Goal: Transaction & Acquisition: Obtain resource

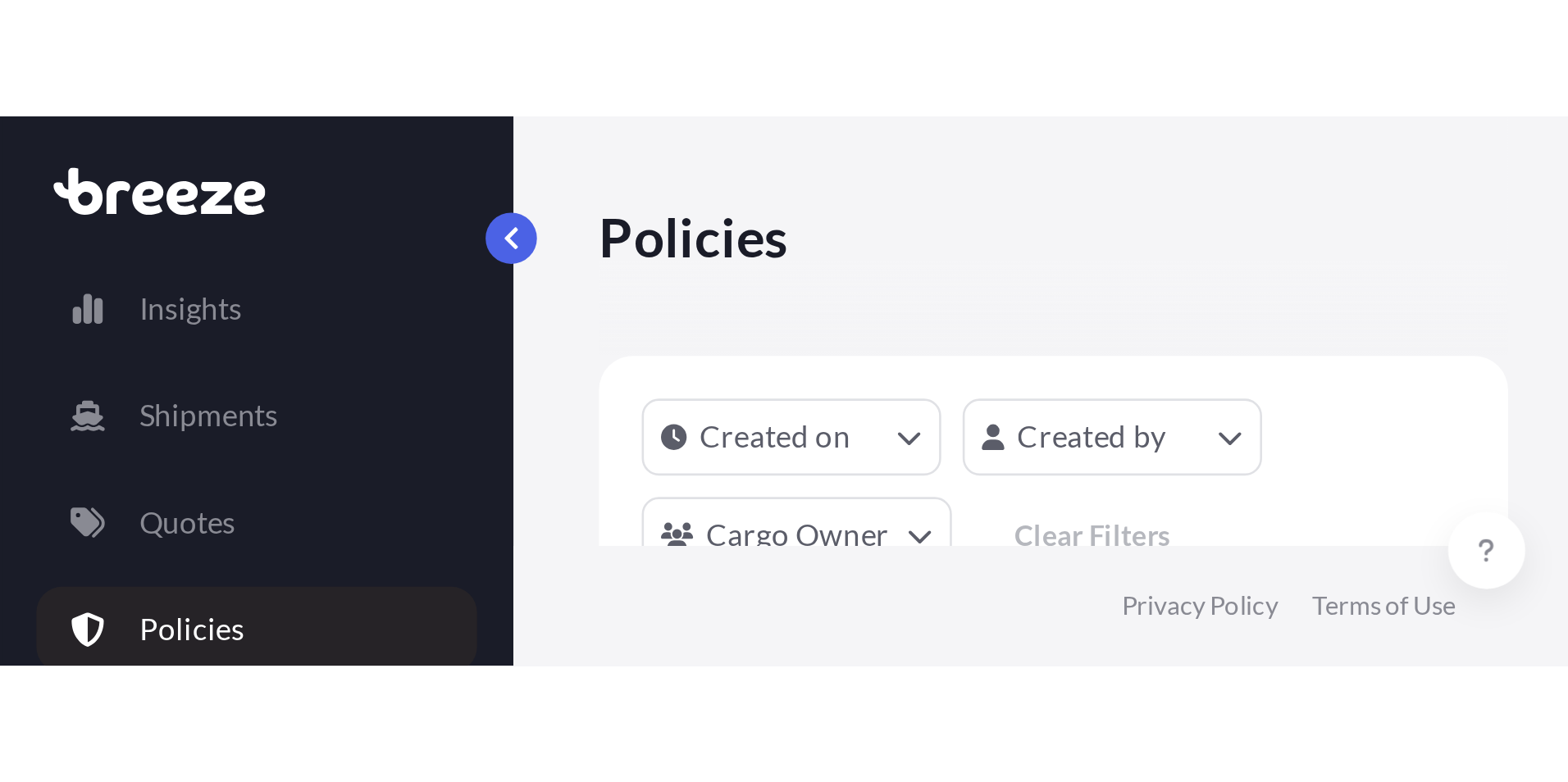
scroll to position [503, 1293]
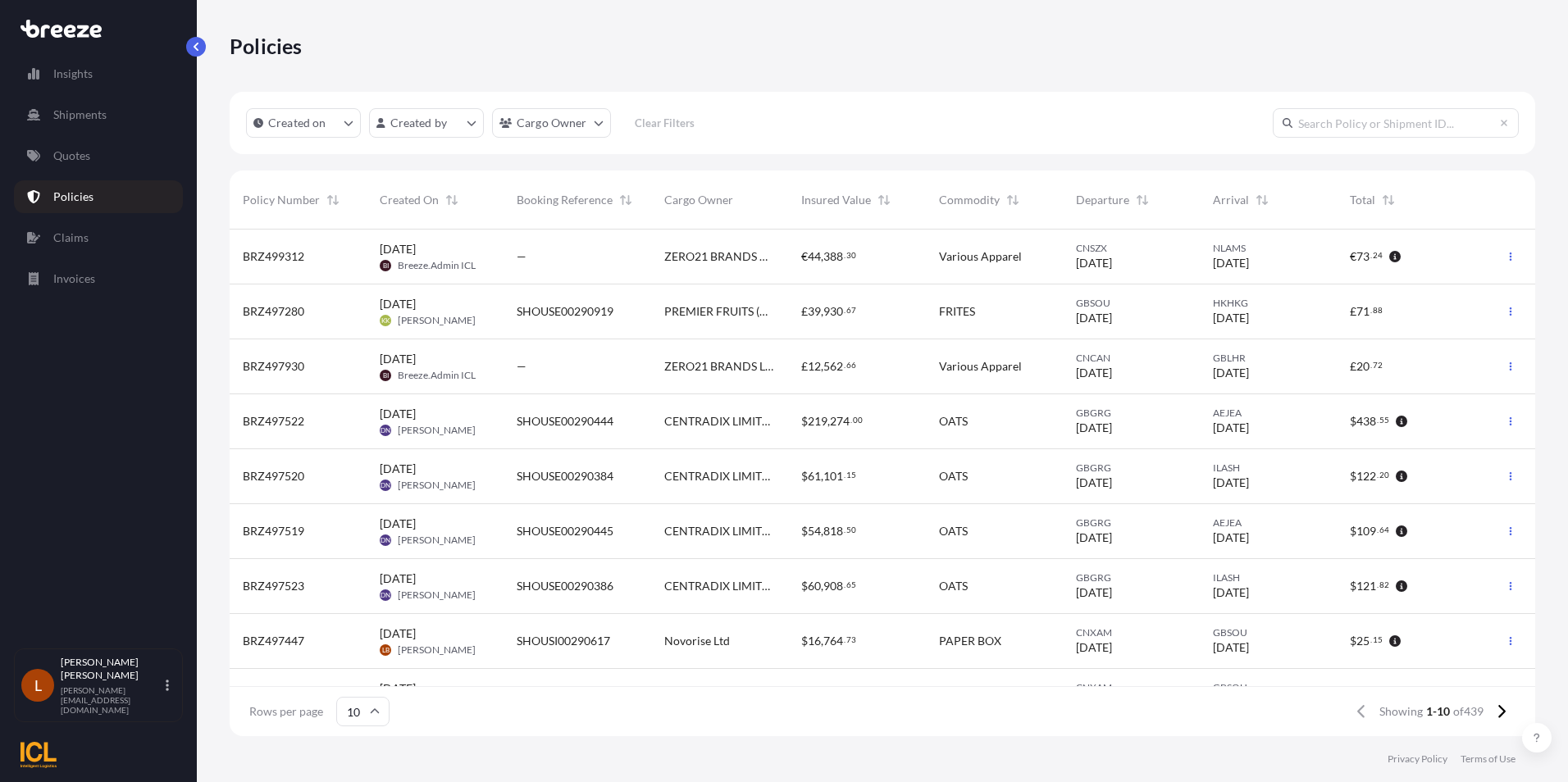
click at [578, 644] on span "SHOUSI00290617" at bounding box center [563, 641] width 94 height 16
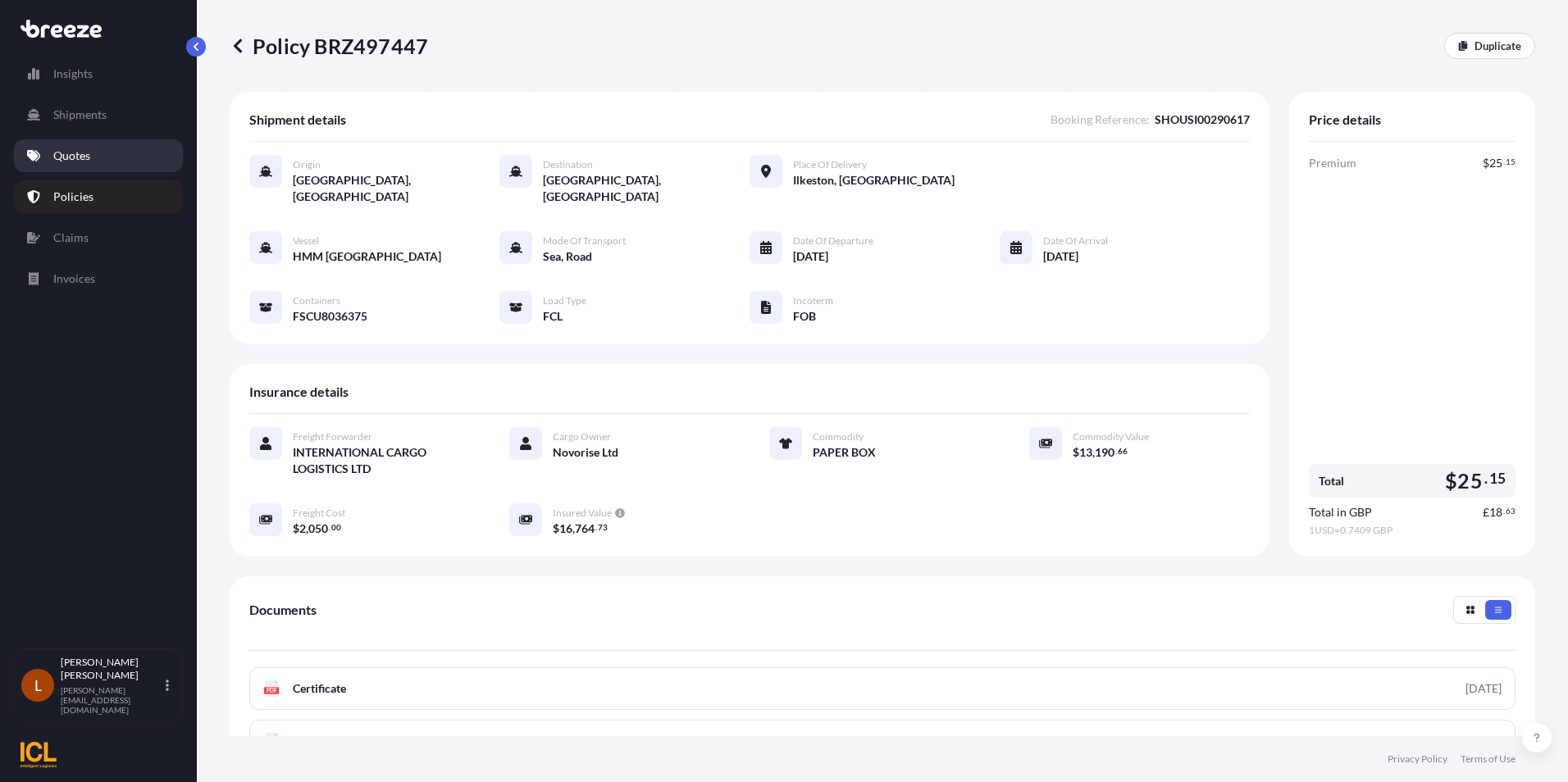
click at [74, 154] on p "Quotes" at bounding box center [72, 156] width 37 height 16
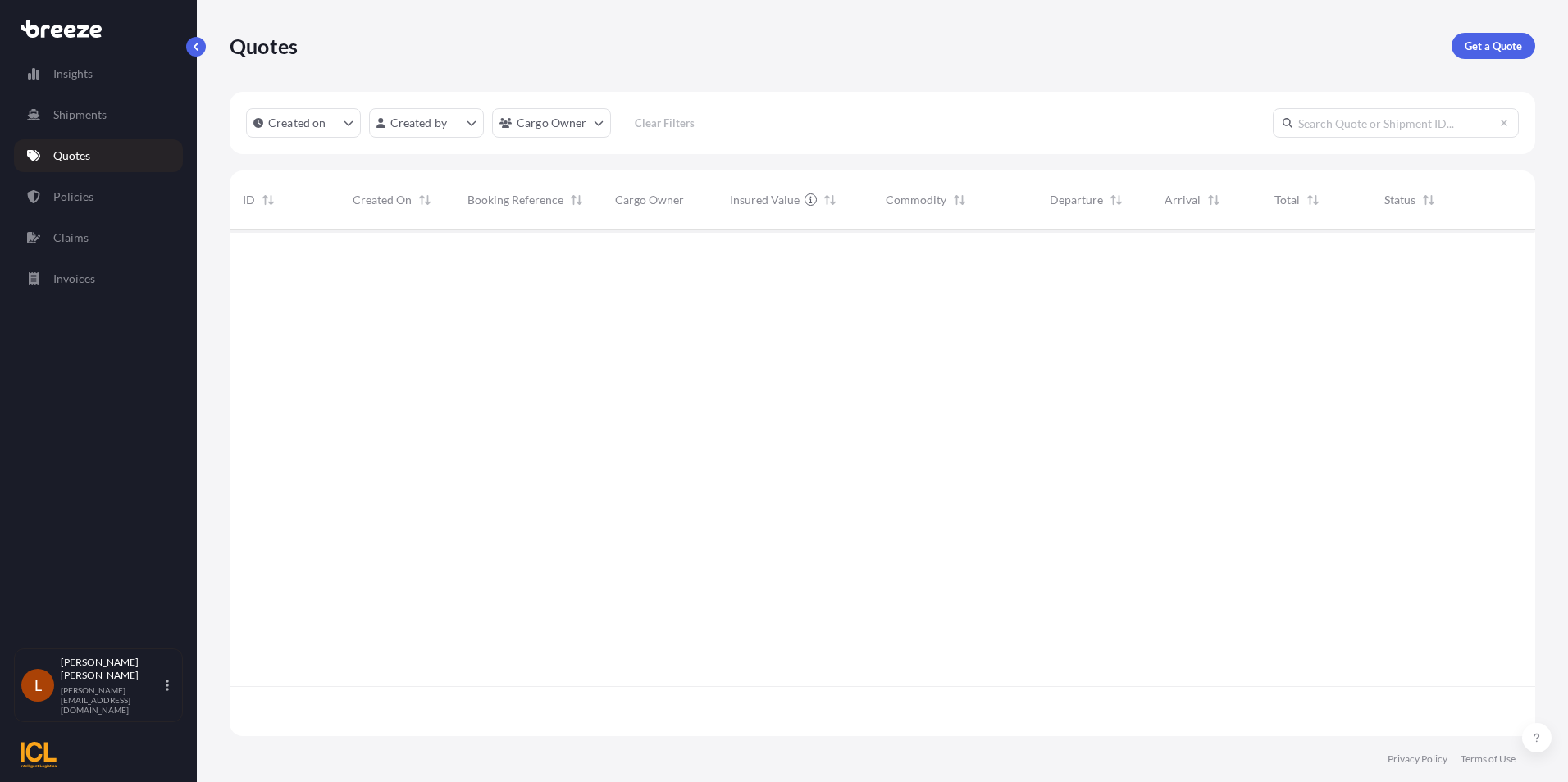
scroll to position [503, 1293]
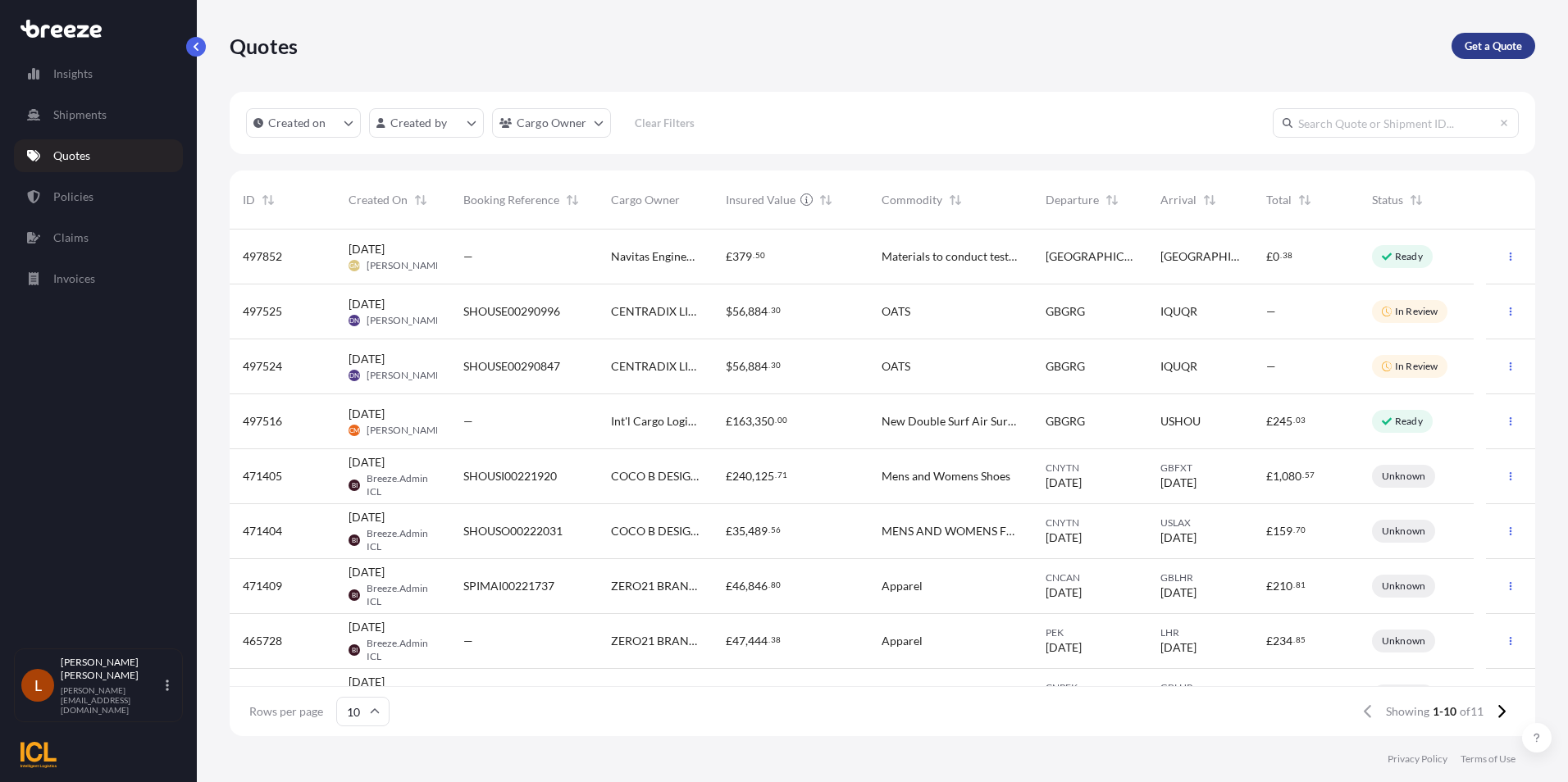
click at [1488, 41] on p "Get a Quote" at bounding box center [1494, 46] width 57 height 16
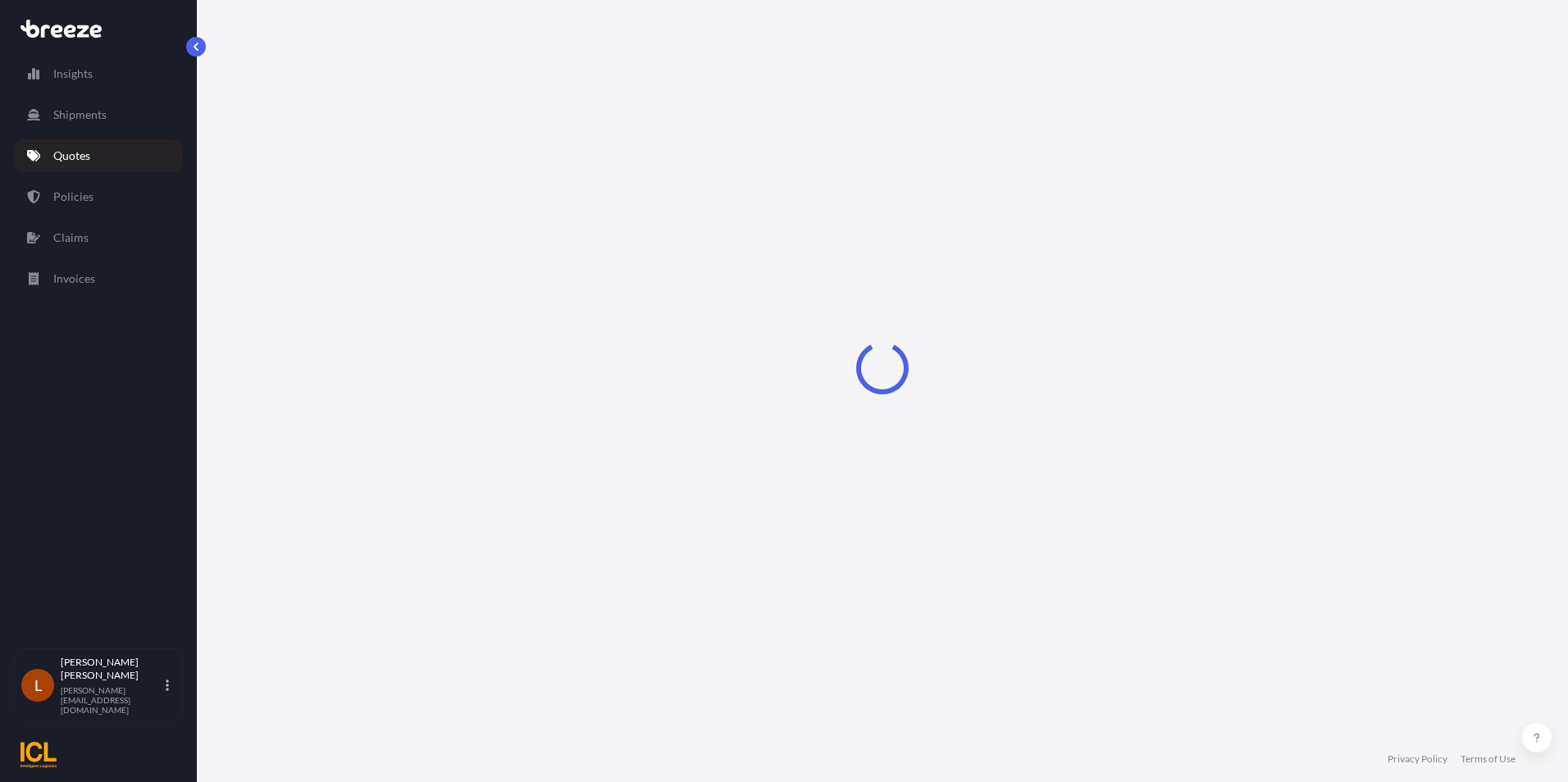
select select "Sea"
select select "1"
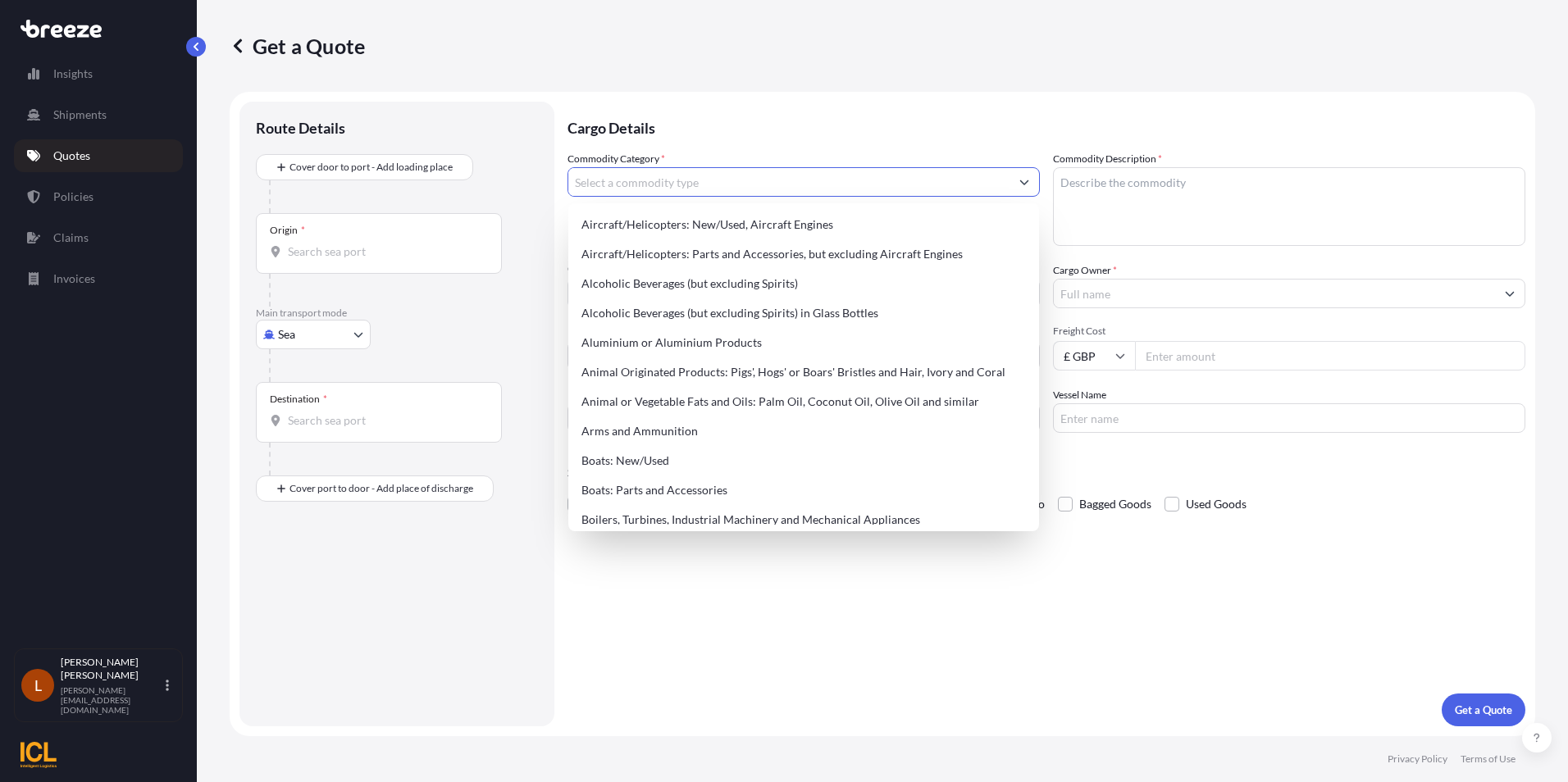
click at [1027, 182] on icon "Show suggestions" at bounding box center [1024, 182] width 9 height 5
click at [636, 185] on input "Commodity Category *" at bounding box center [789, 181] width 441 height 30
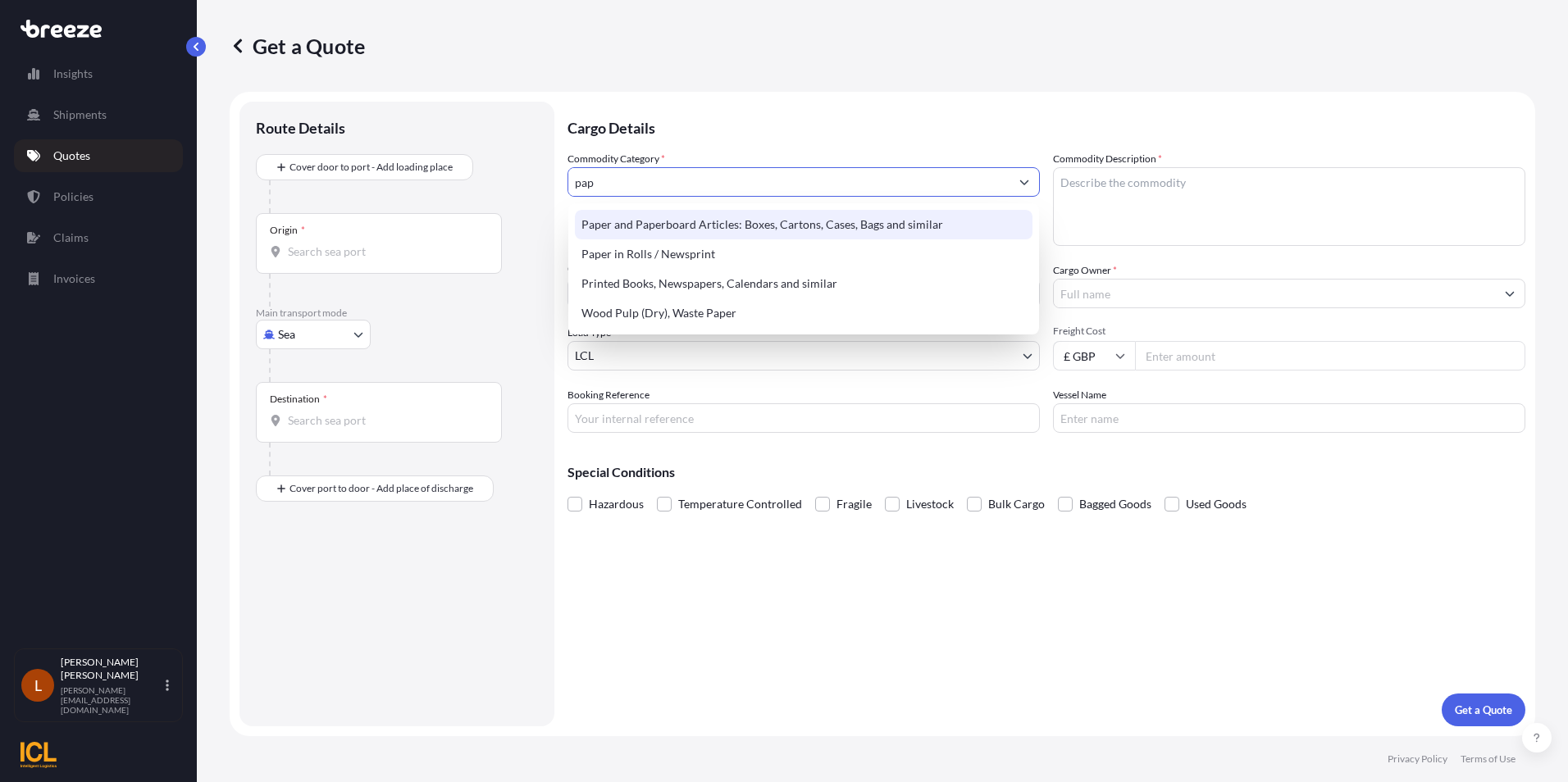
click at [672, 212] on div "Paper and Paperboard Articles: Boxes, Cartons, Cases, Bags and similar" at bounding box center [803, 224] width 457 height 30
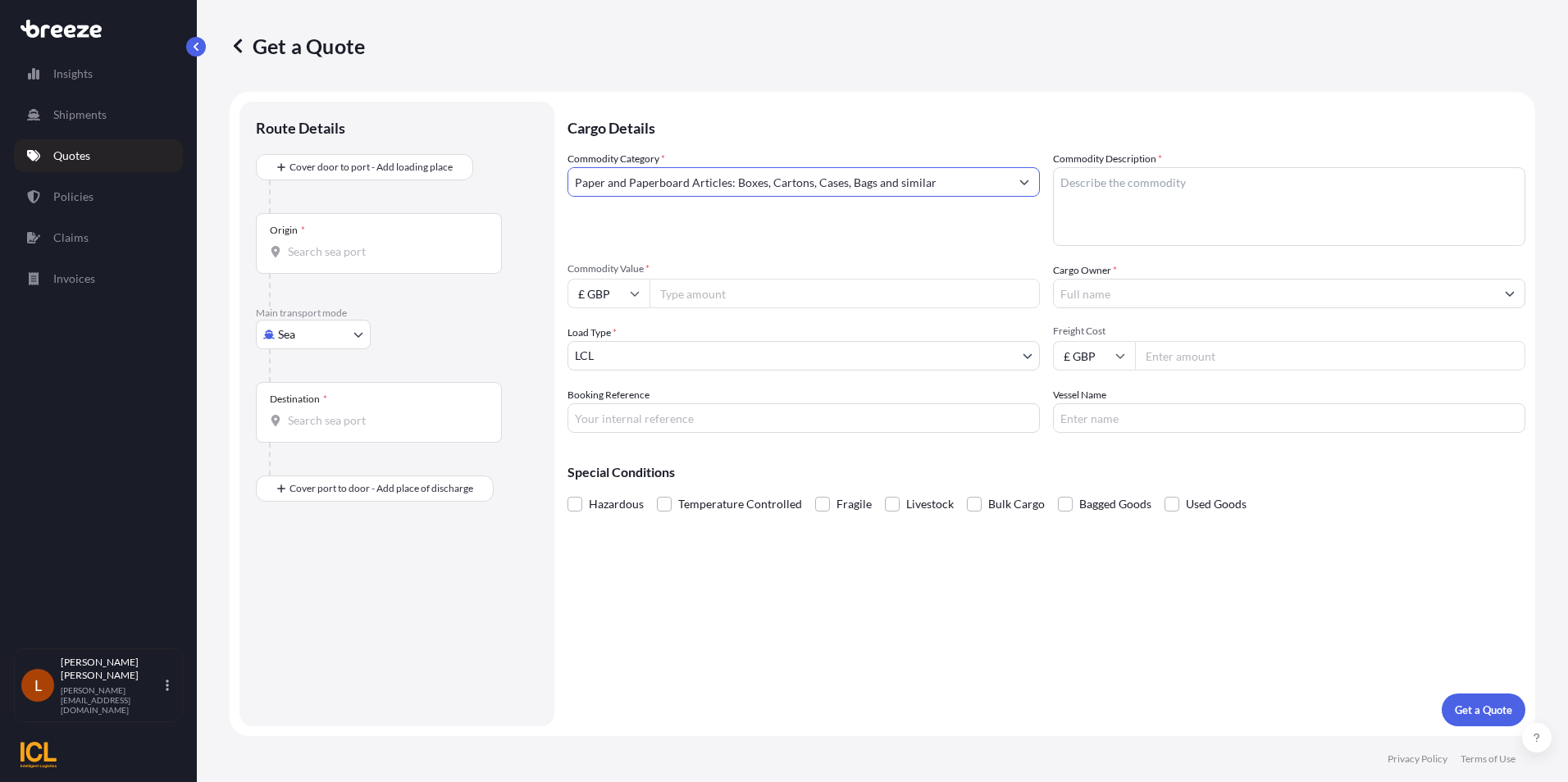
type input "Paper and Paperboard Articles: Boxes, Cartons, Cases, Bags and similar"
click at [636, 291] on icon at bounding box center [635, 293] width 10 height 10
click at [603, 398] on div "$ USD" at bounding box center [608, 407] width 69 height 32
type input "$ USD"
click at [678, 293] on input "Commodity Value *" at bounding box center [844, 293] width 391 height 30
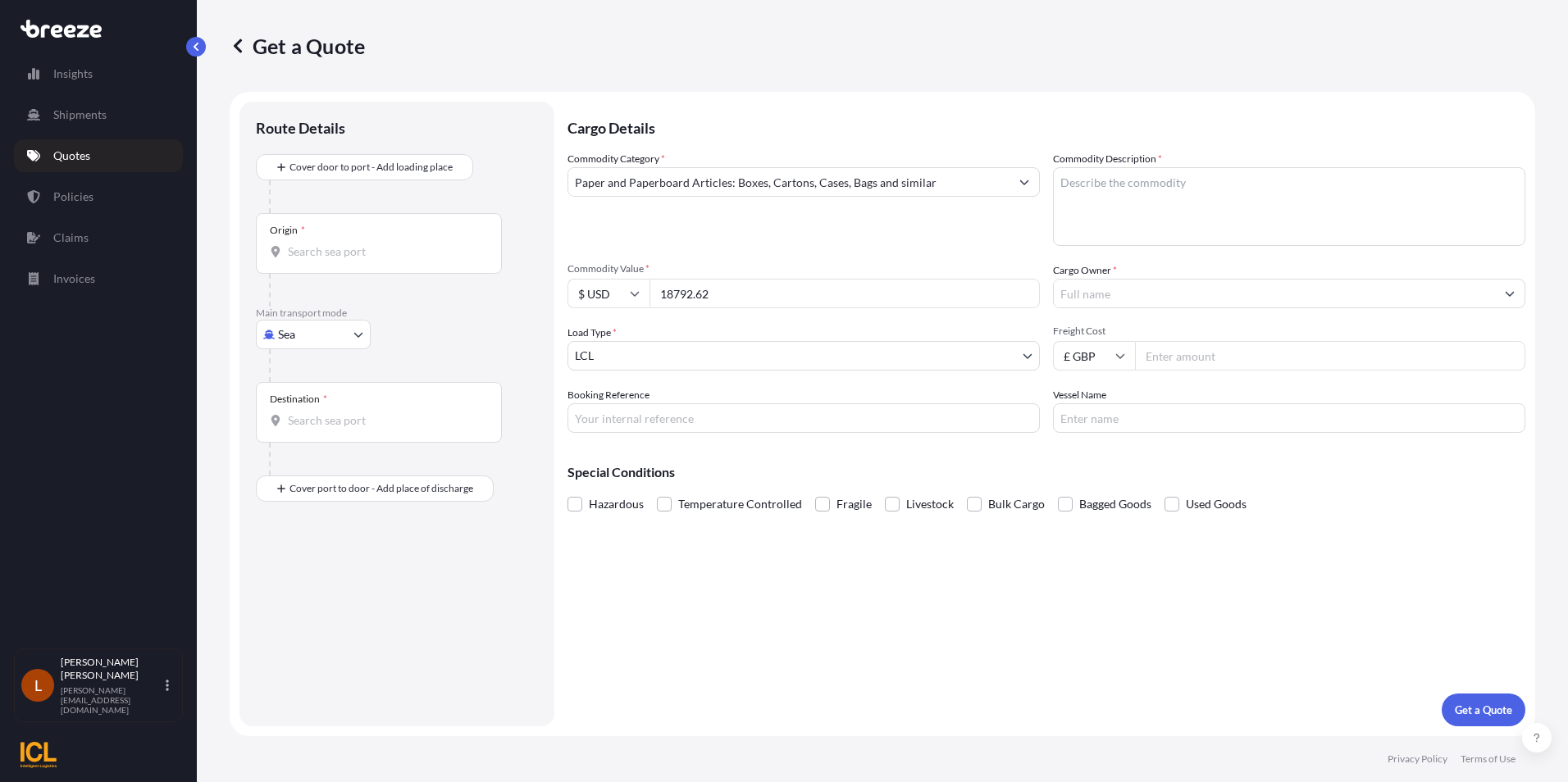
type input "18792.62"
click at [1027, 353] on body "Insights Shipments Quotes Policies Claims Invoices L [PERSON_NAME] [PERSON_NAME…" at bounding box center [784, 391] width 1568 height 782
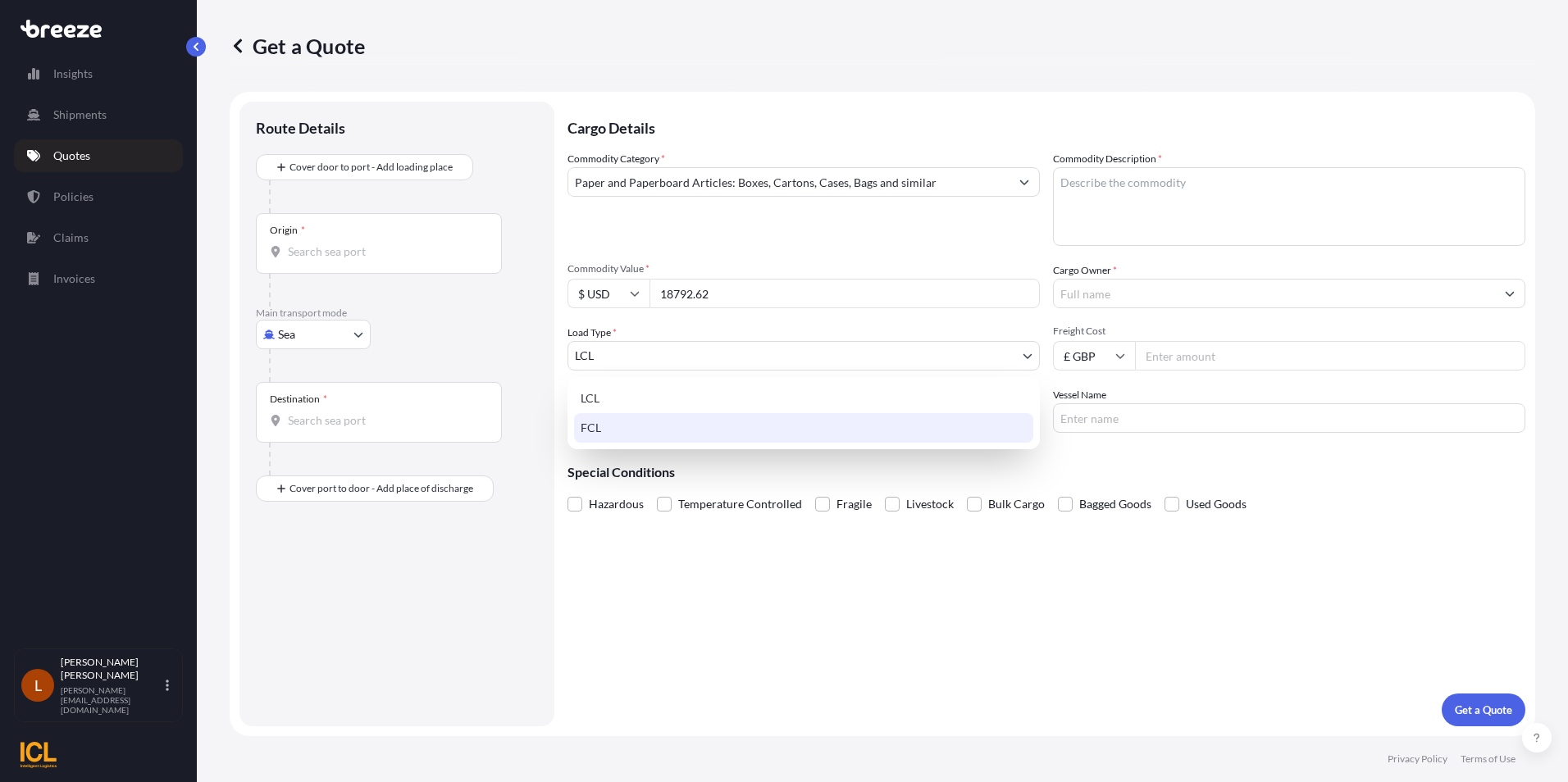
click at [853, 423] on div "FCL" at bounding box center [803, 428] width 459 height 30
select select "2"
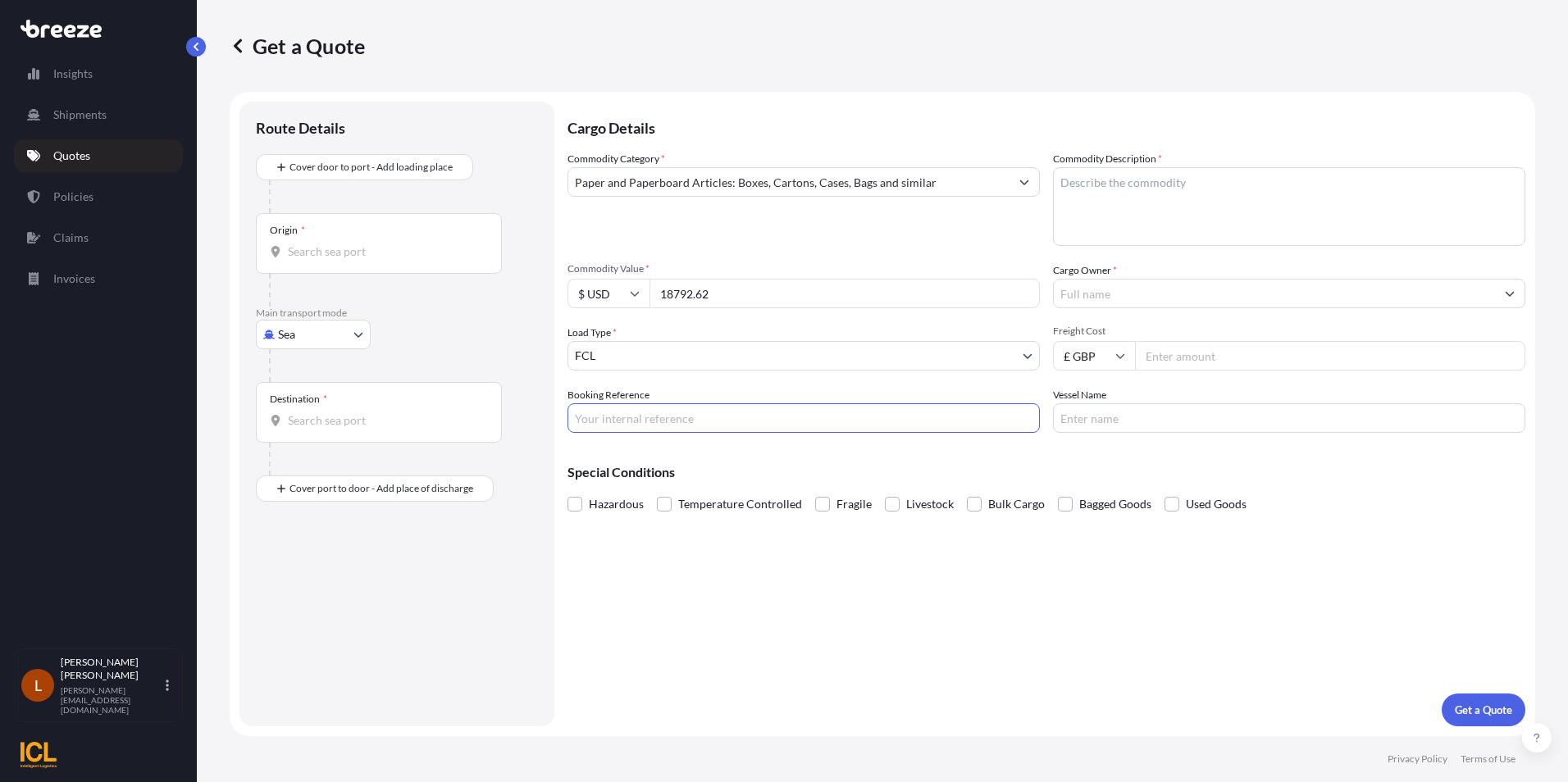
click at [645, 414] on input "Booking Reference" at bounding box center [803, 418] width 473 height 30
type input "SHOUSI00290544"
click at [1076, 411] on input "Vessel Name" at bounding box center [1289, 418] width 473 height 30
type input "HMM RO"
click at [1124, 355] on icon at bounding box center [1120, 356] width 9 height 5
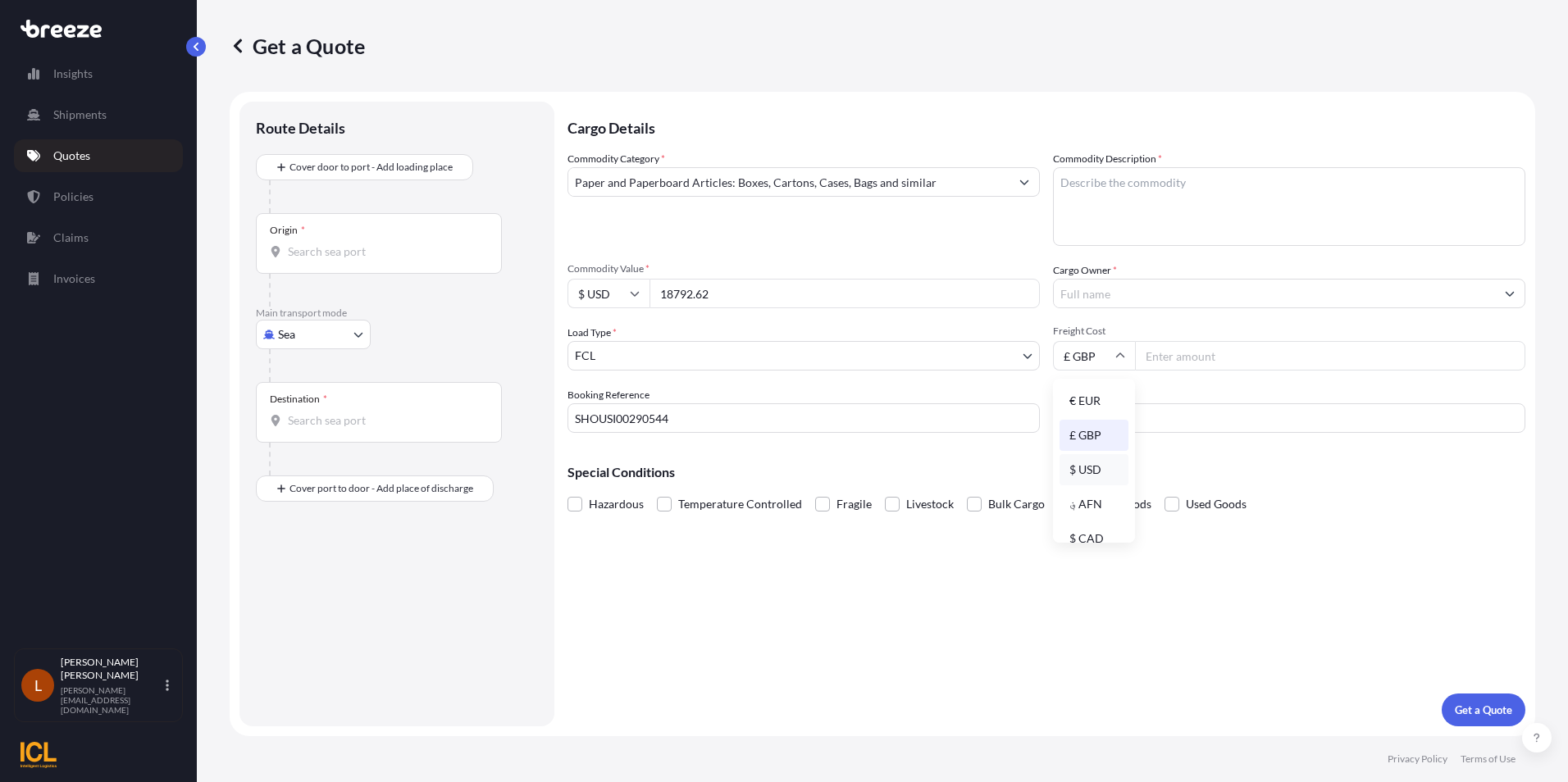
click at [1079, 461] on div "$ USD" at bounding box center [1094, 470] width 69 height 32
type input "$ USD"
click at [1193, 356] on input "Freight Cost" at bounding box center [1330, 355] width 391 height 30
type input "2050"
click at [1107, 295] on input "Cargo Owner *" at bounding box center [1275, 293] width 441 height 30
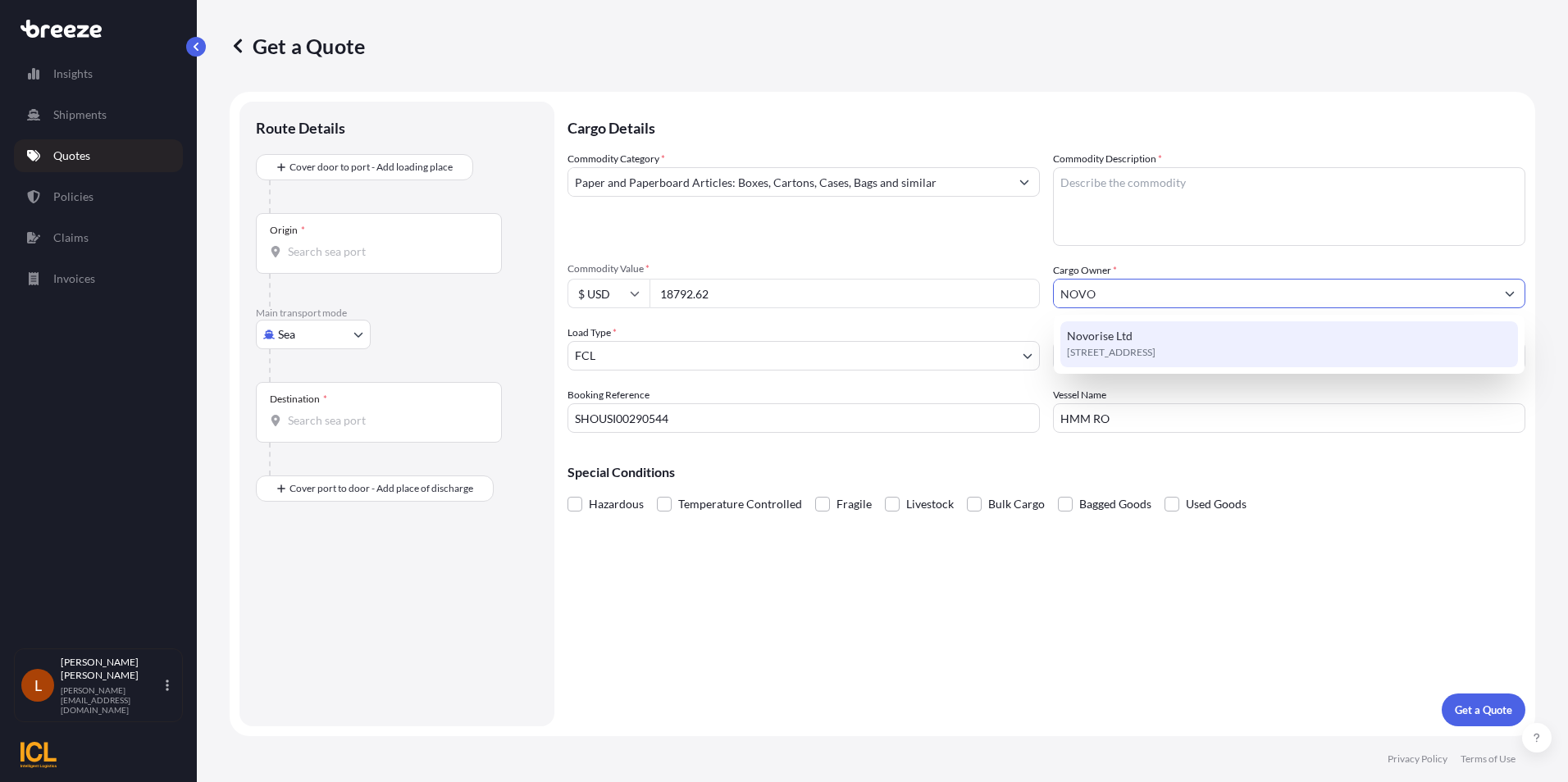
click at [1111, 339] on span "Novorise Ltd" at bounding box center [1099, 336] width 66 height 16
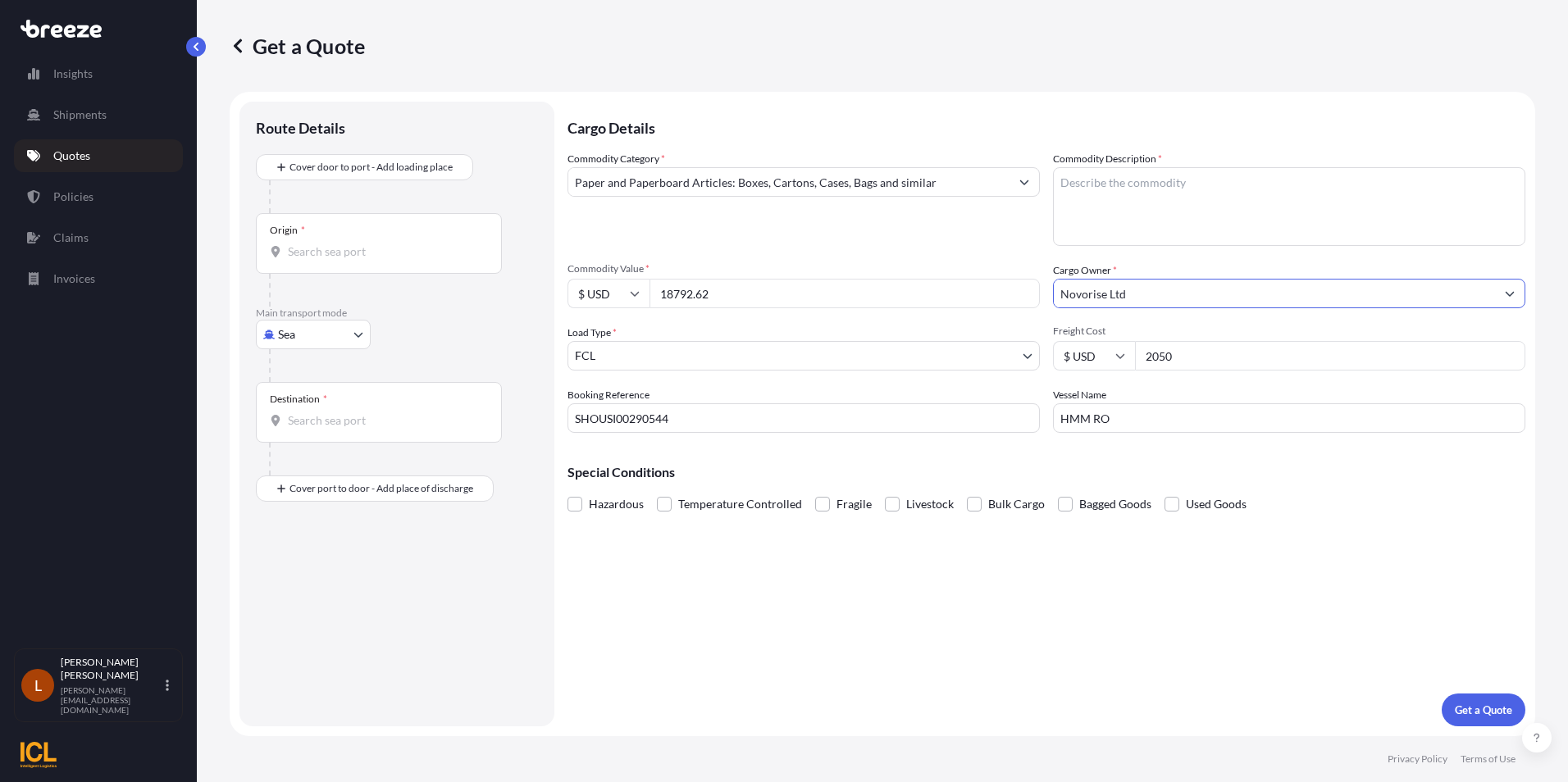
type input "Novorise Ltd"
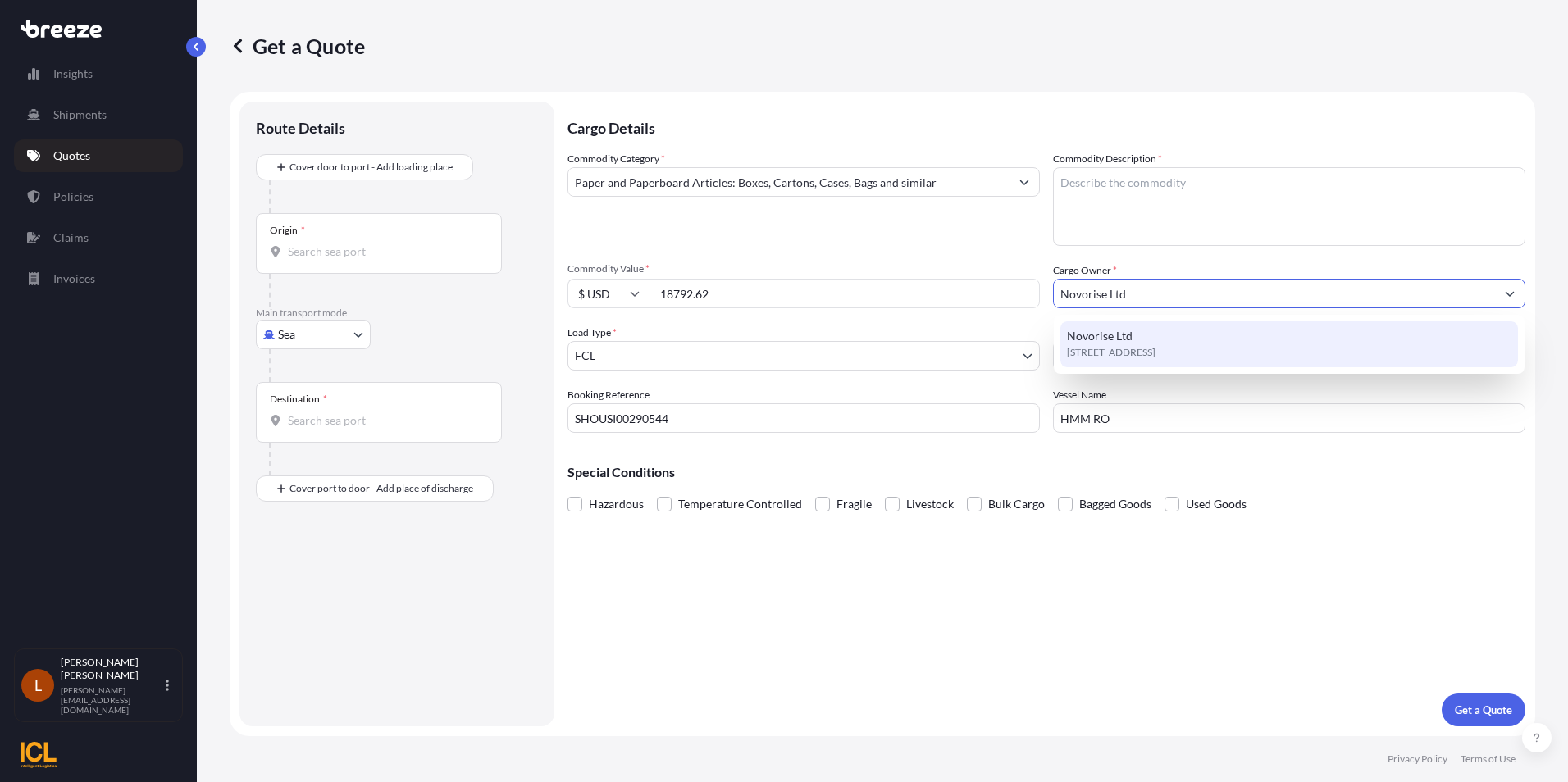
click at [1118, 345] on span "[STREET_ADDRESS]" at bounding box center [1111, 352] width 89 height 16
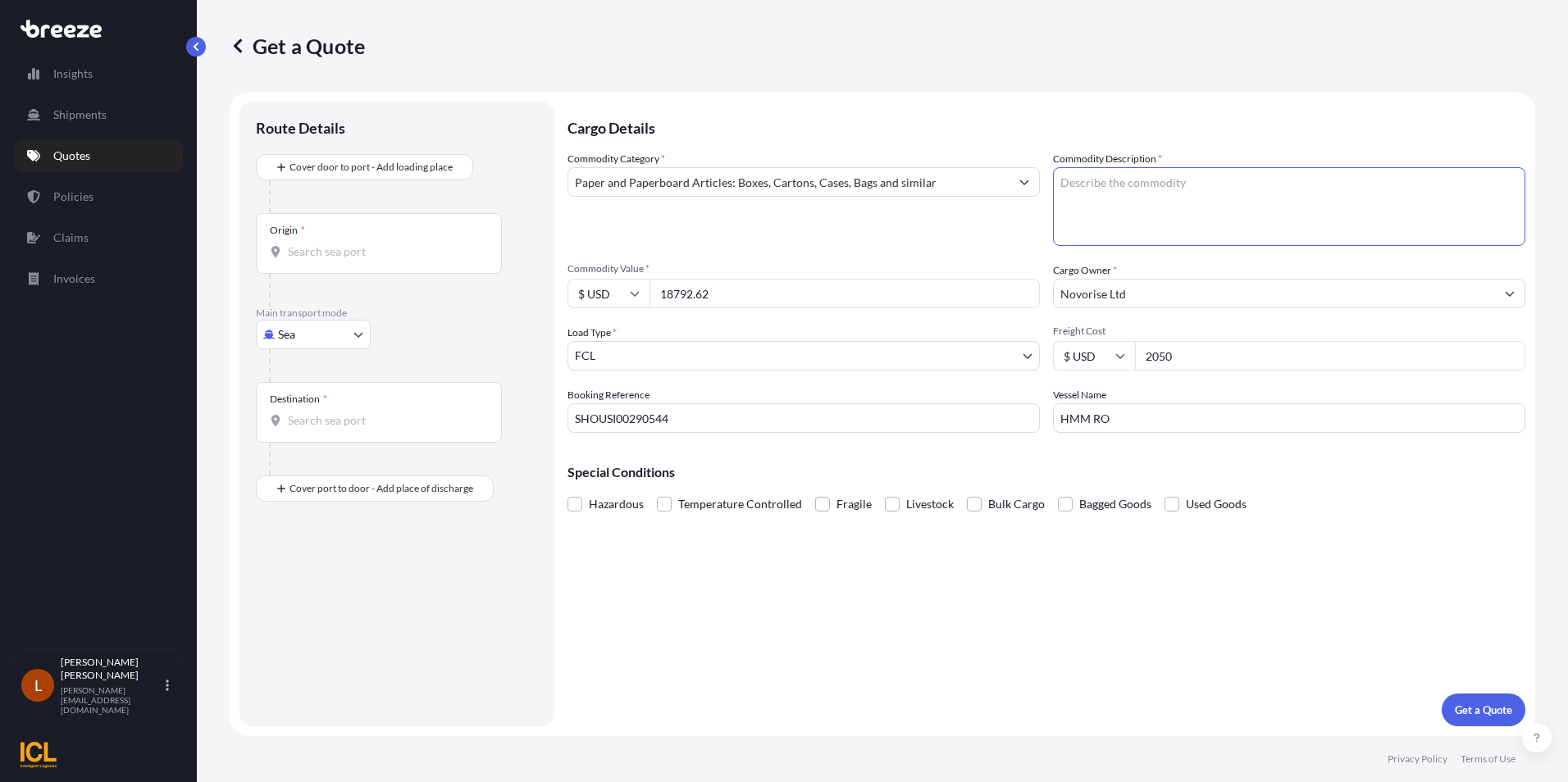
click at [1103, 189] on textarea "Commodity Description *" at bounding box center [1289, 206] width 473 height 78
type textarea "F"
type textarea "LUNCH BOX / BOWLS / PLATES"
click at [1141, 419] on input "HMM RO" at bounding box center [1289, 418] width 473 height 30
type input "HMM [GEOGRAPHIC_DATA]"
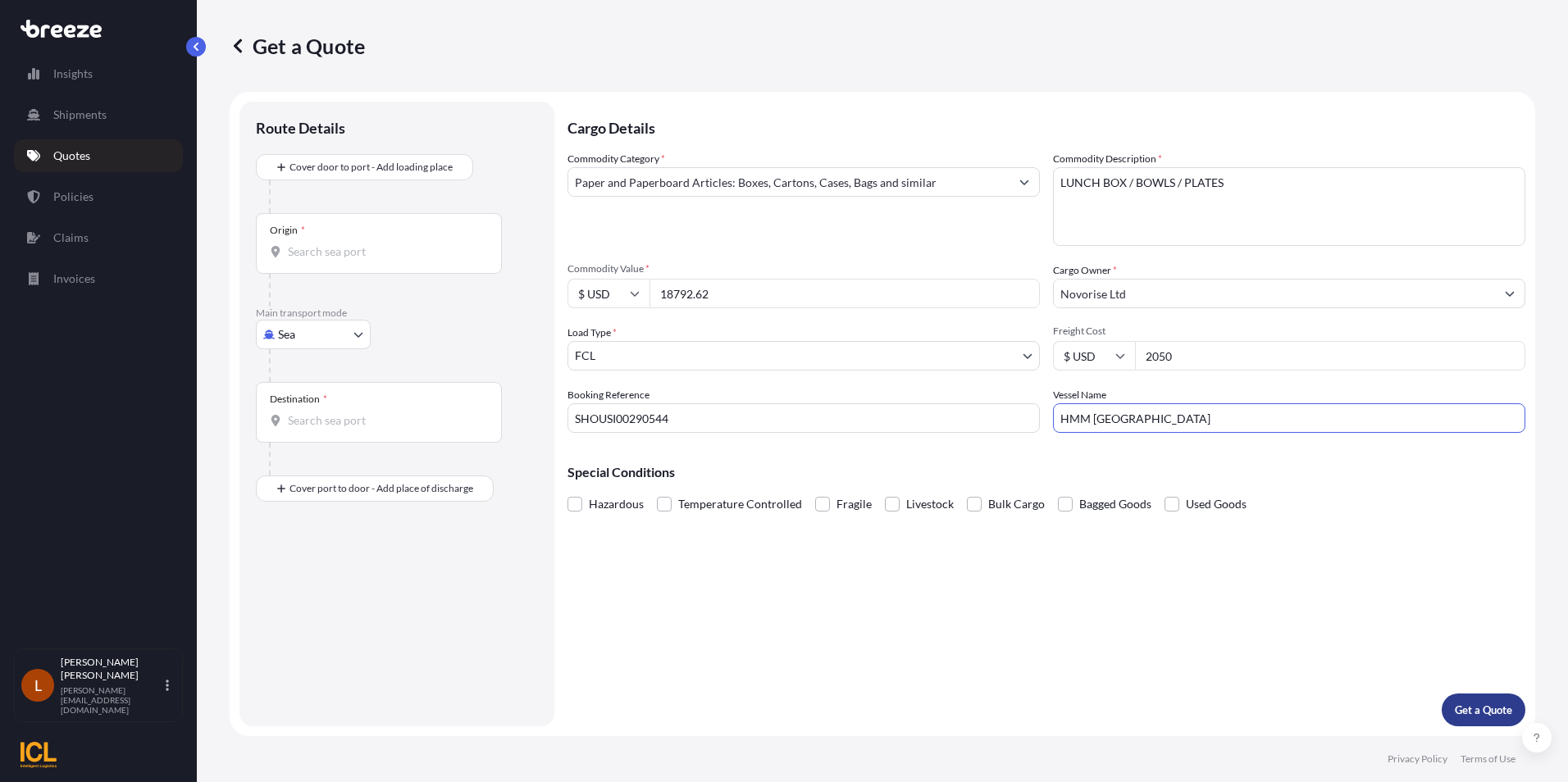
click at [1473, 708] on p "Get a Quote" at bounding box center [1483, 709] width 57 height 16
click at [300, 248] on input "Origin * Please select an origin" at bounding box center [384, 251] width 194 height 16
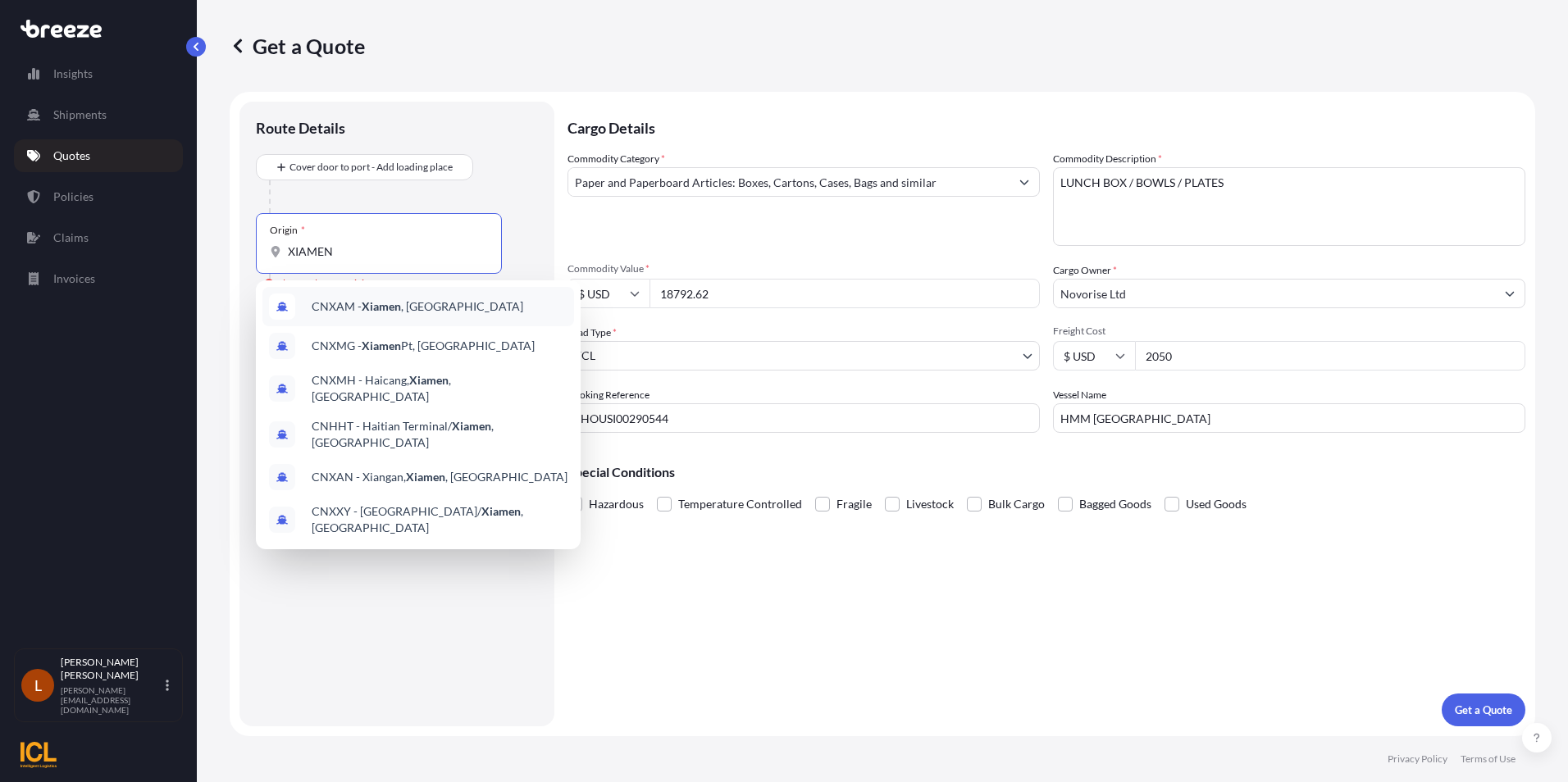
click at [354, 301] on span "CNXAM - [GEOGRAPHIC_DATA] , [GEOGRAPHIC_DATA]" at bounding box center [417, 306] width 212 height 16
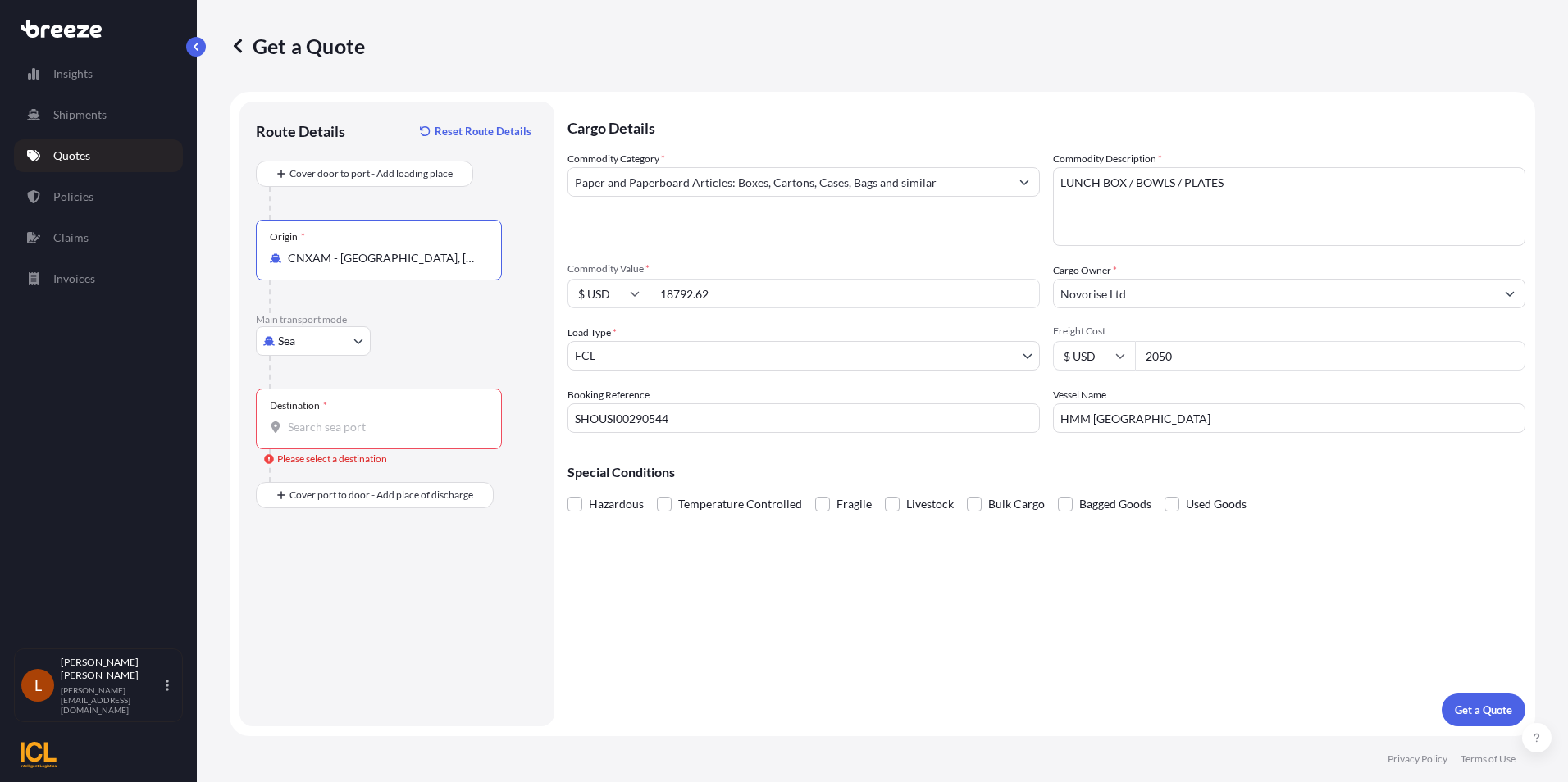
type input "CNXAM - [GEOGRAPHIC_DATA], [GEOGRAPHIC_DATA]"
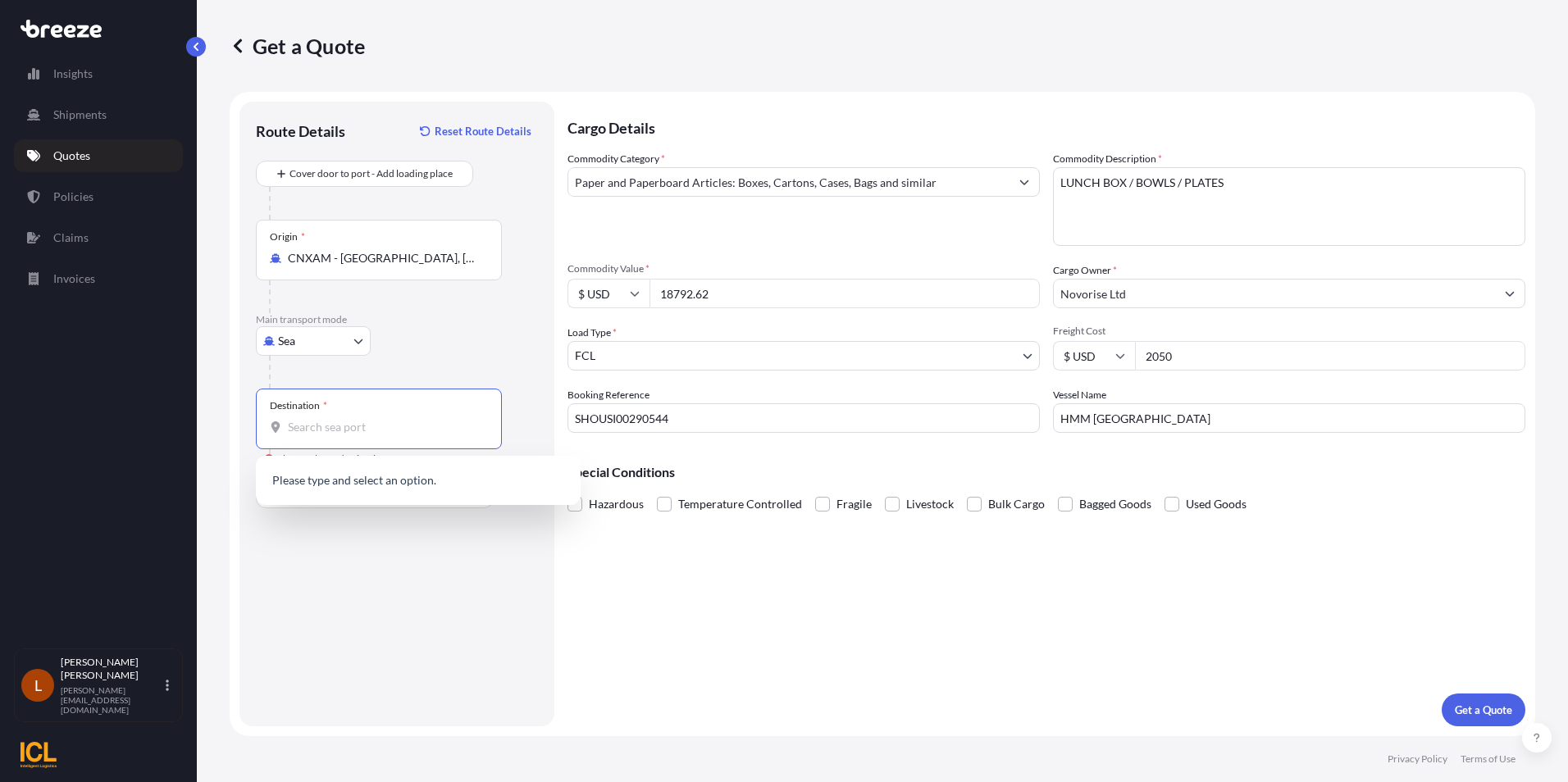
click at [299, 427] on input "Destination * Please select a destination" at bounding box center [384, 427] width 194 height 16
type input "I"
click at [298, 560] on div "Route Details Reset Route Details Cover door to port - Add loading place Place …" at bounding box center [396, 414] width 282 height 592
click at [301, 423] on input "Destination * Please select a destination" at bounding box center [384, 427] width 194 height 16
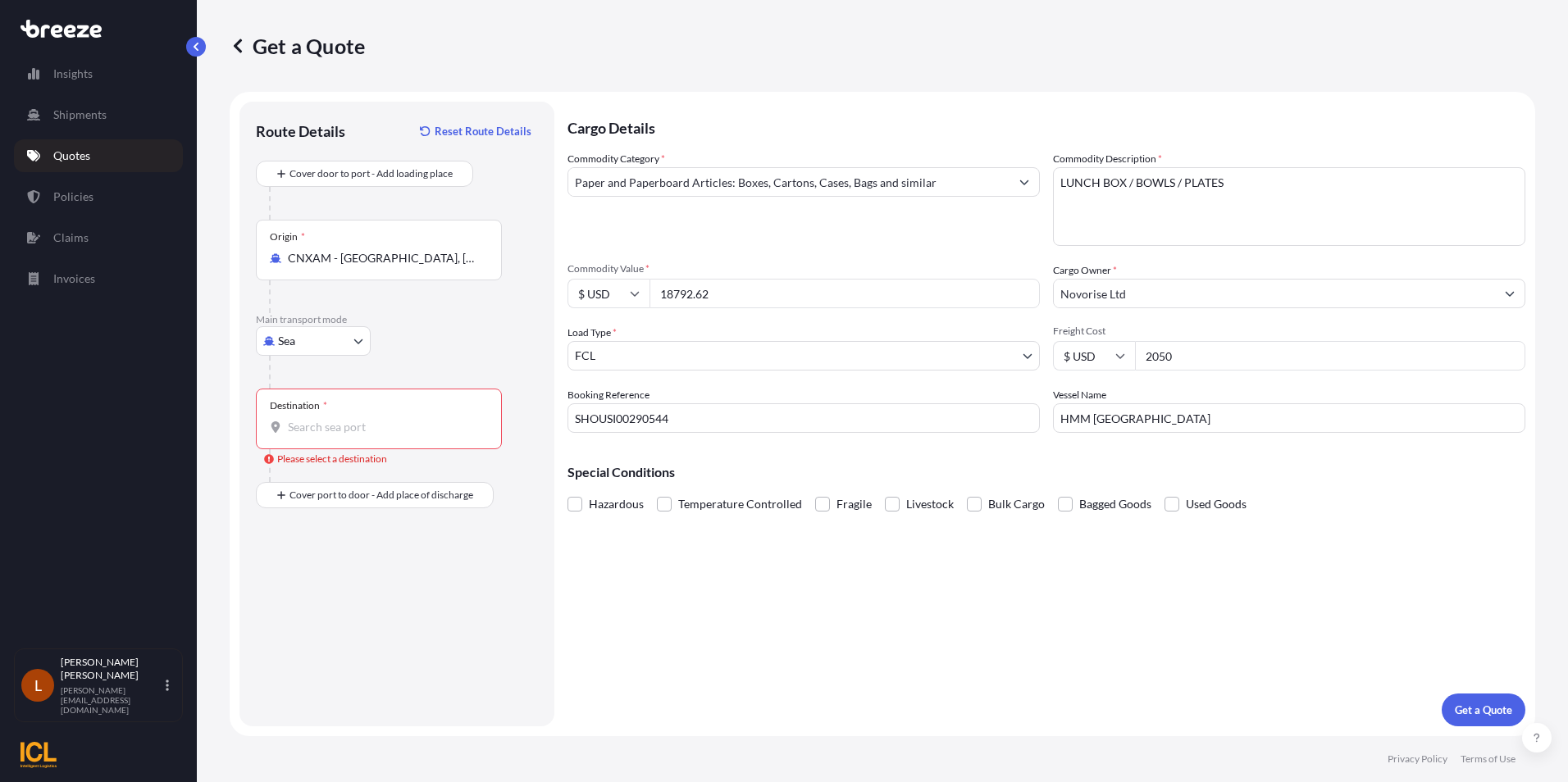
click at [303, 433] on input "Destination * Please select a destination" at bounding box center [384, 427] width 194 height 16
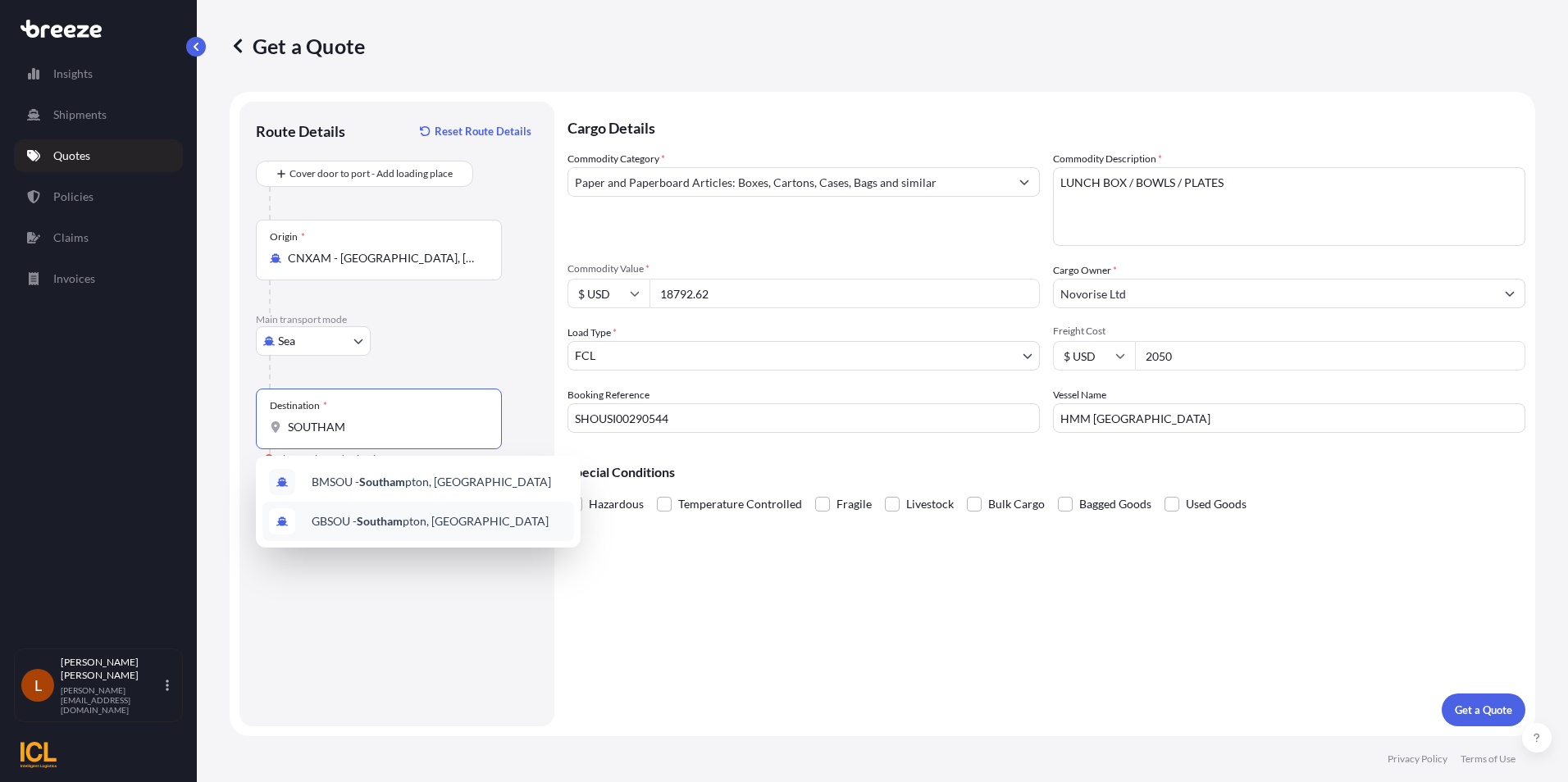
click at [337, 517] on span "GBSOU - Southam pton, [GEOGRAPHIC_DATA]" at bounding box center [430, 521] width 237 height 16
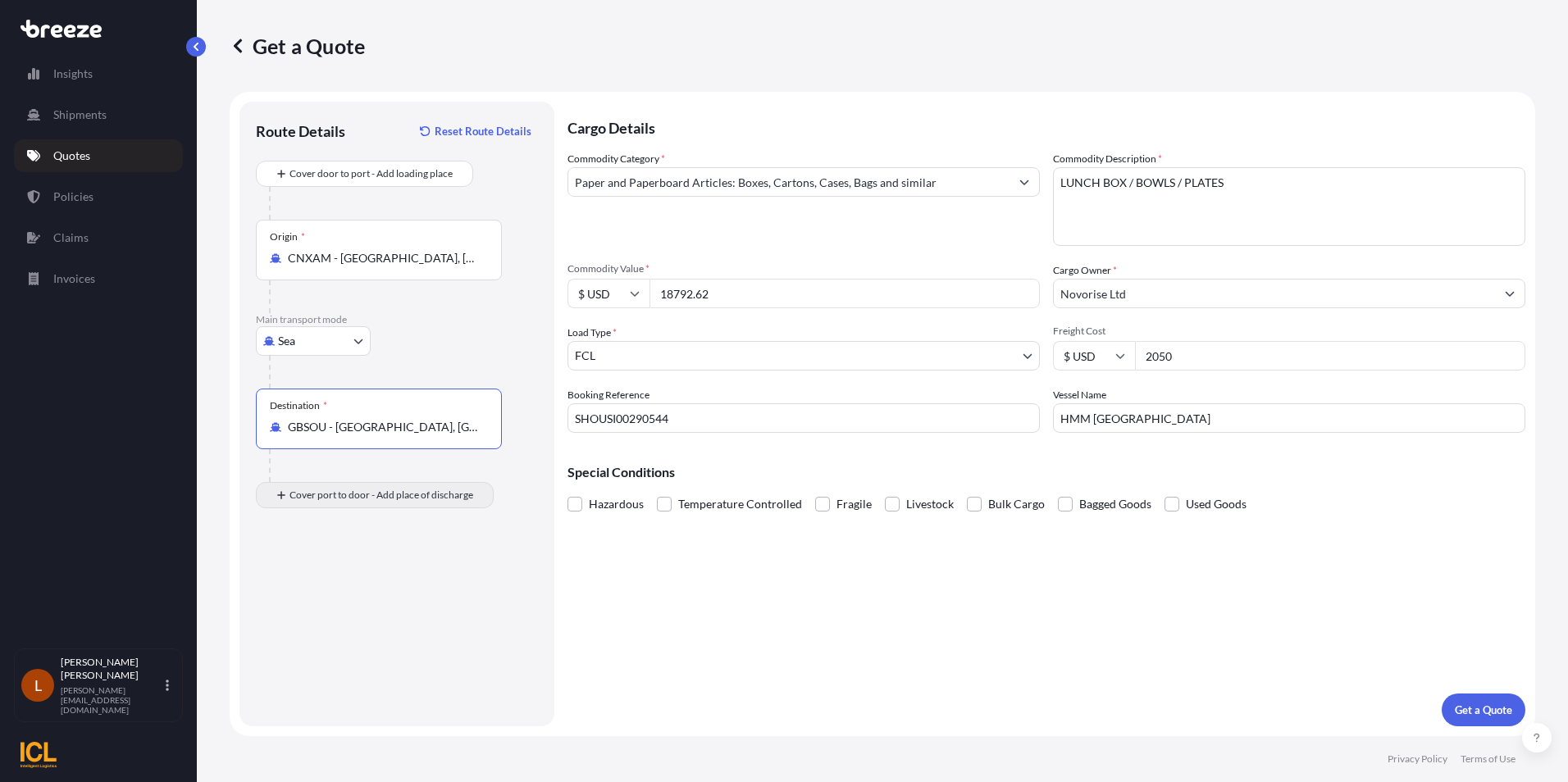
type input "GBSOU - [GEOGRAPHIC_DATA], [GEOGRAPHIC_DATA]"
click at [293, 583] on input "Place of Discharge" at bounding box center [384, 582] width 194 height 16
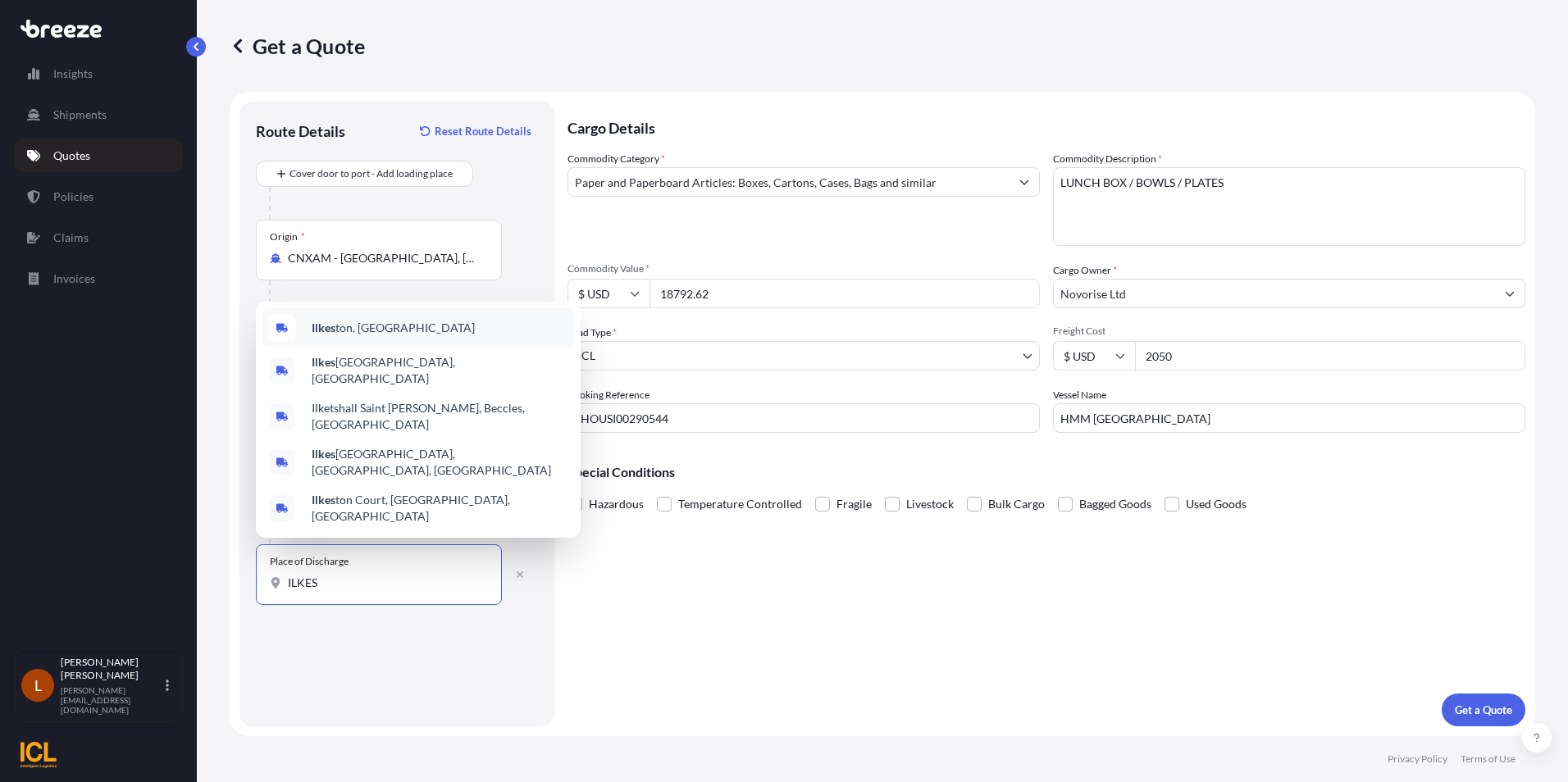
click at [334, 334] on b "Ilkes" at bounding box center [323, 328] width 24 height 14
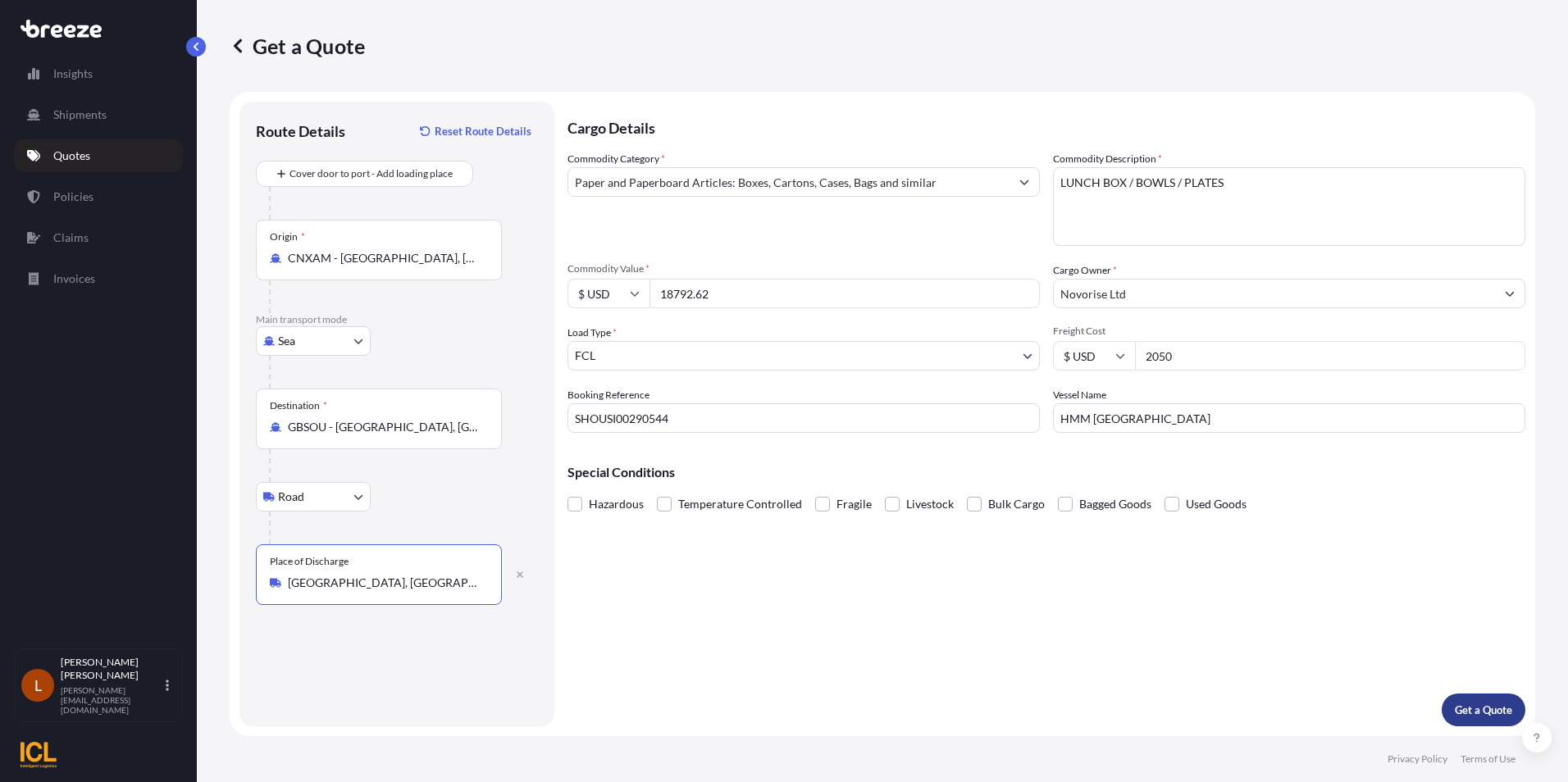
type input "[GEOGRAPHIC_DATA], [GEOGRAPHIC_DATA]"
click at [1483, 701] on button "Get a Quote" at bounding box center [1484, 710] width 84 height 32
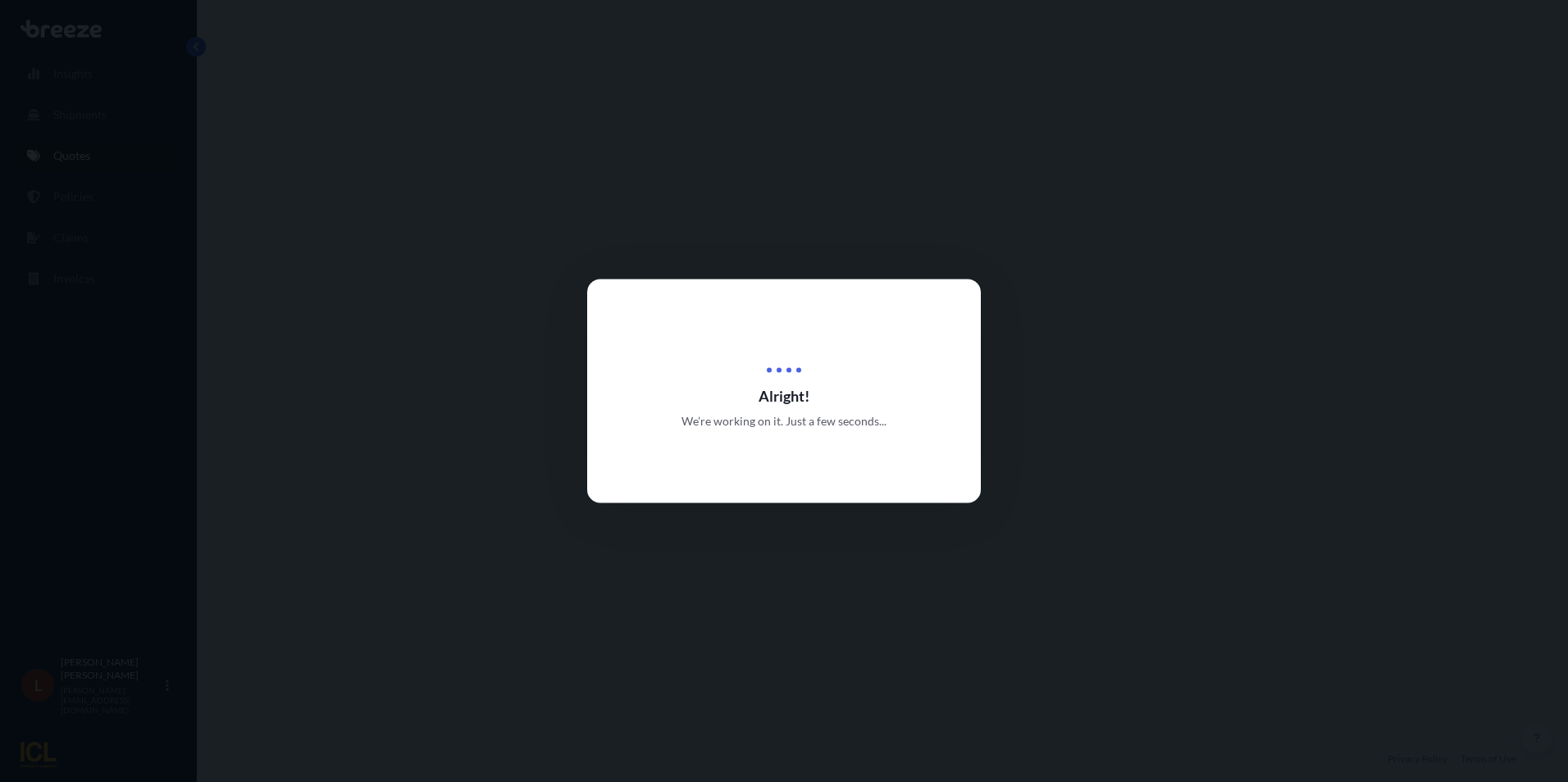
select select "Sea"
select select "Road"
select select "2"
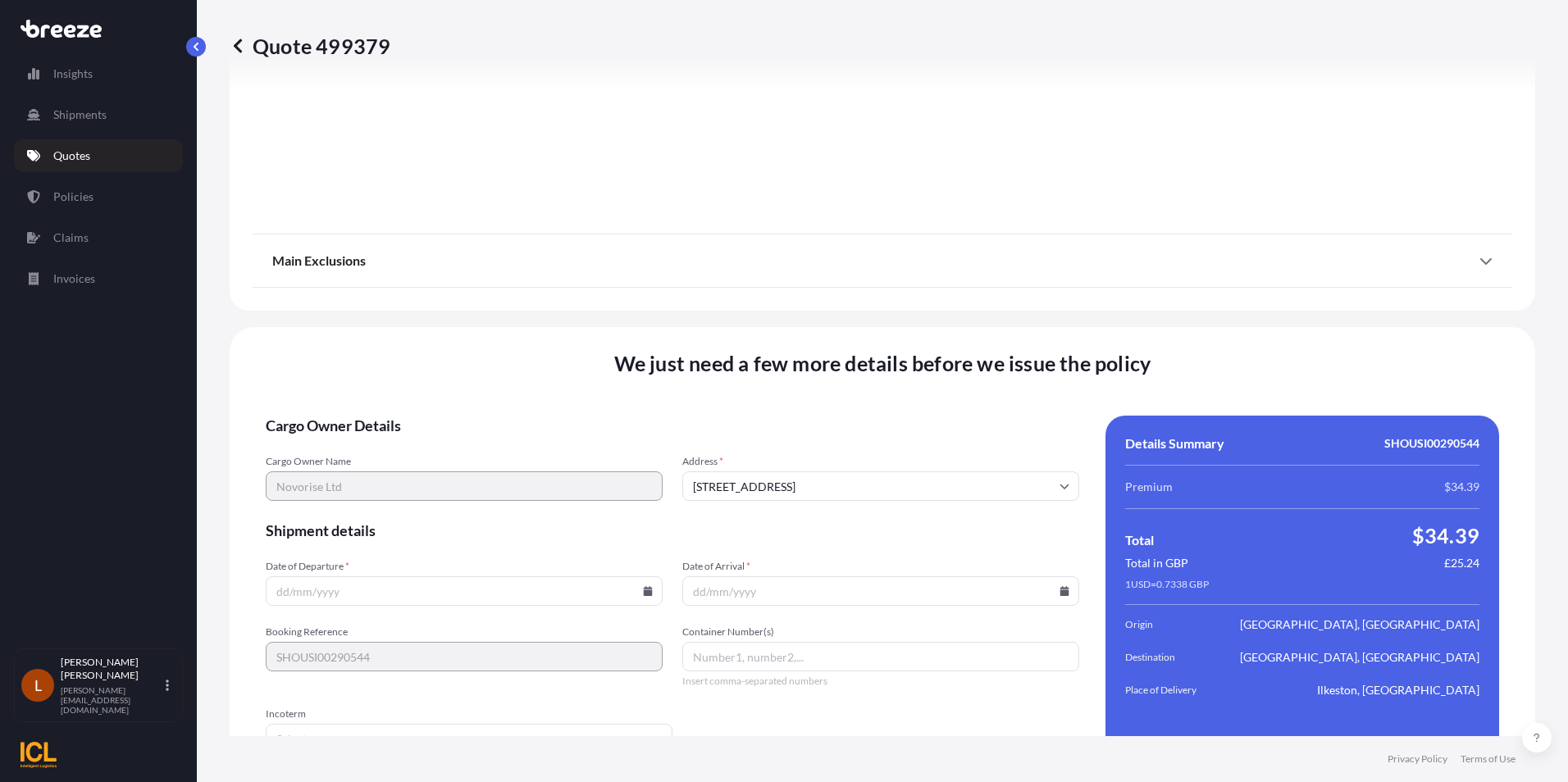
scroll to position [1952, 0]
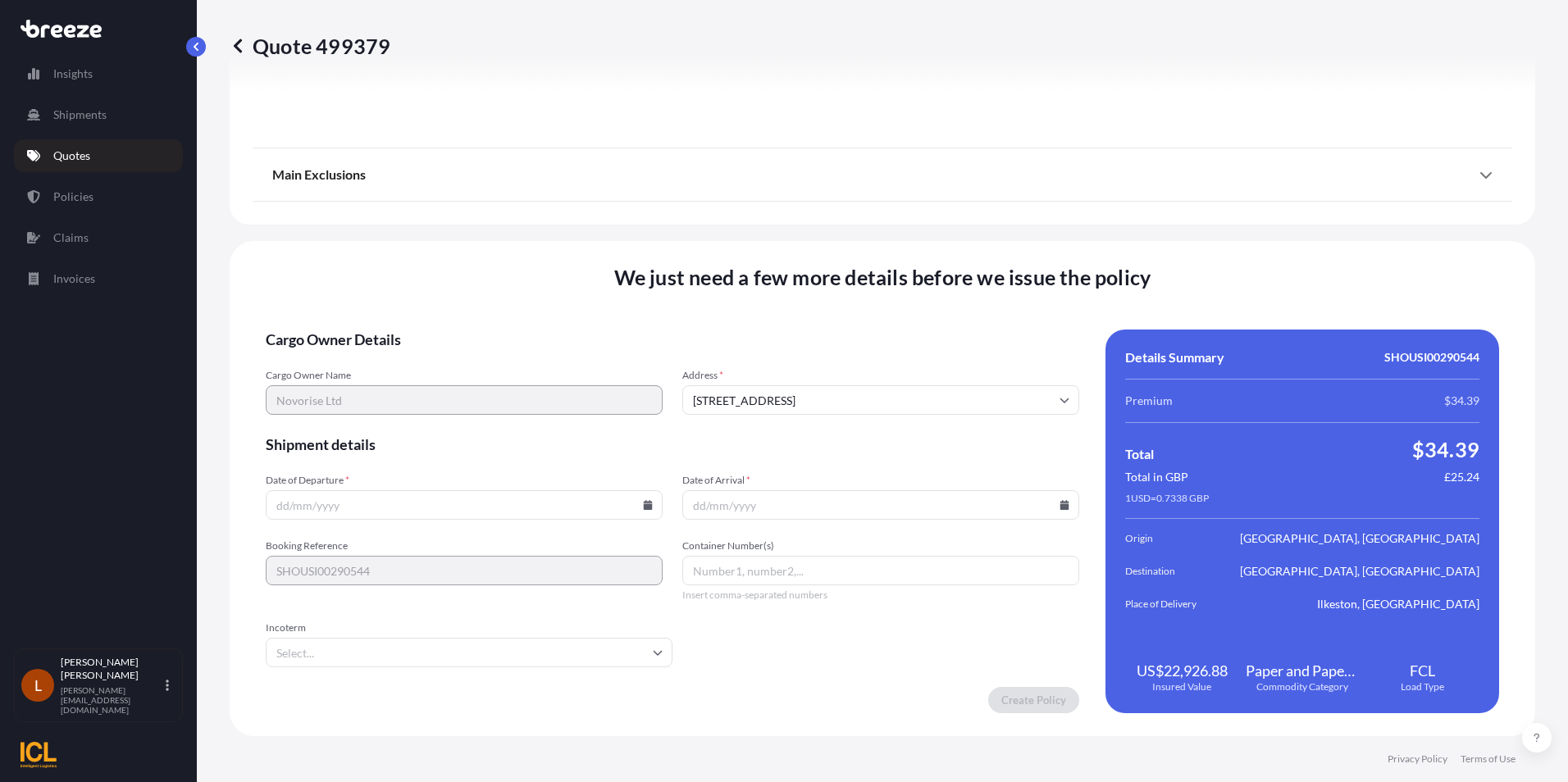
click at [645, 504] on icon at bounding box center [647, 505] width 9 height 10
click at [364, 238] on button at bounding box center [350, 250] width 26 height 26
click at [525, 423] on button "30" at bounding box center [511, 412] width 26 height 26
type input "[DATE]"
click at [1060, 507] on icon at bounding box center [1064, 505] width 9 height 10
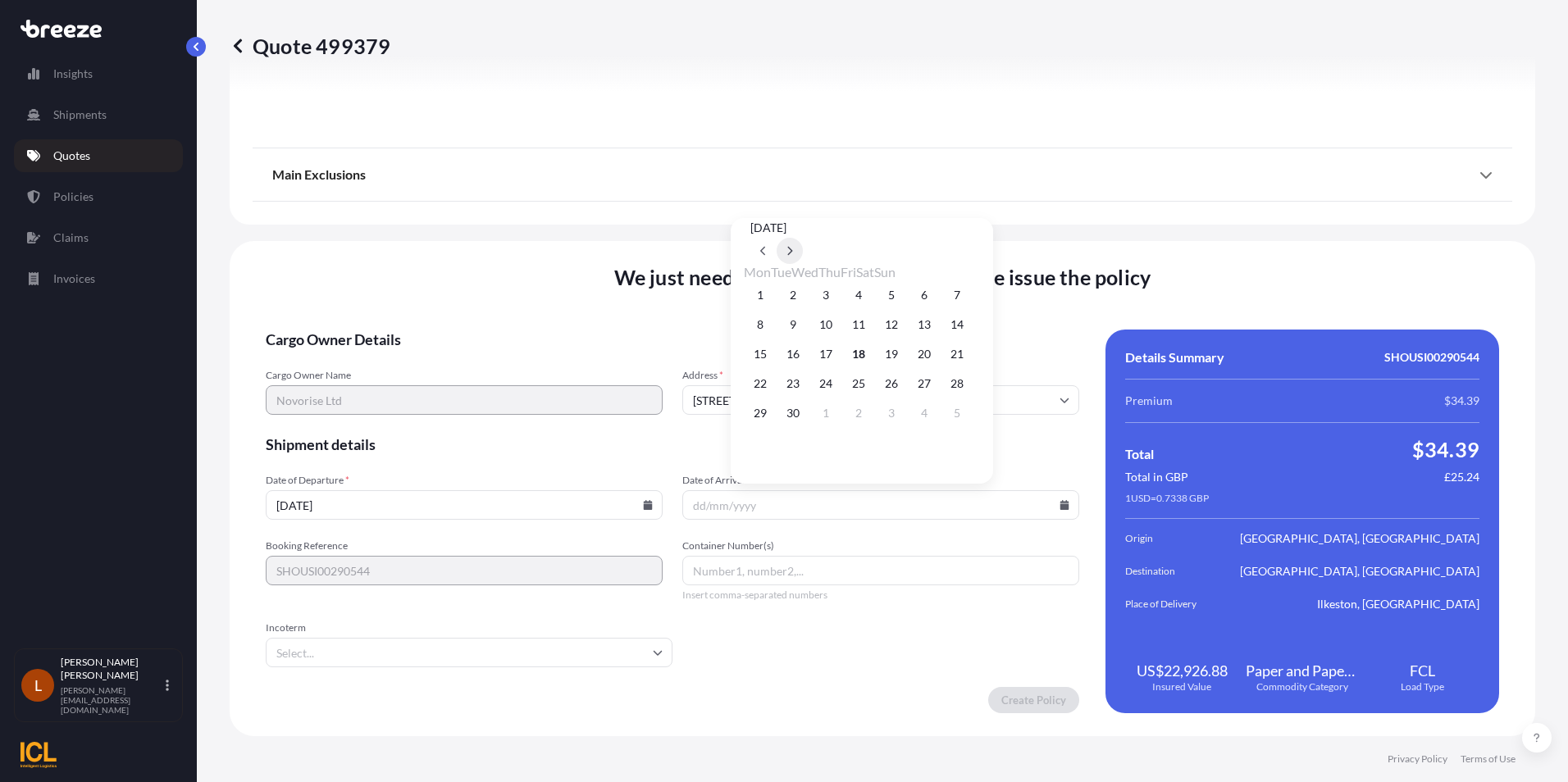
click at [803, 238] on button at bounding box center [789, 250] width 26 height 26
click at [834, 386] on button "22" at bounding box center [825, 383] width 26 height 26
type input "[DATE]"
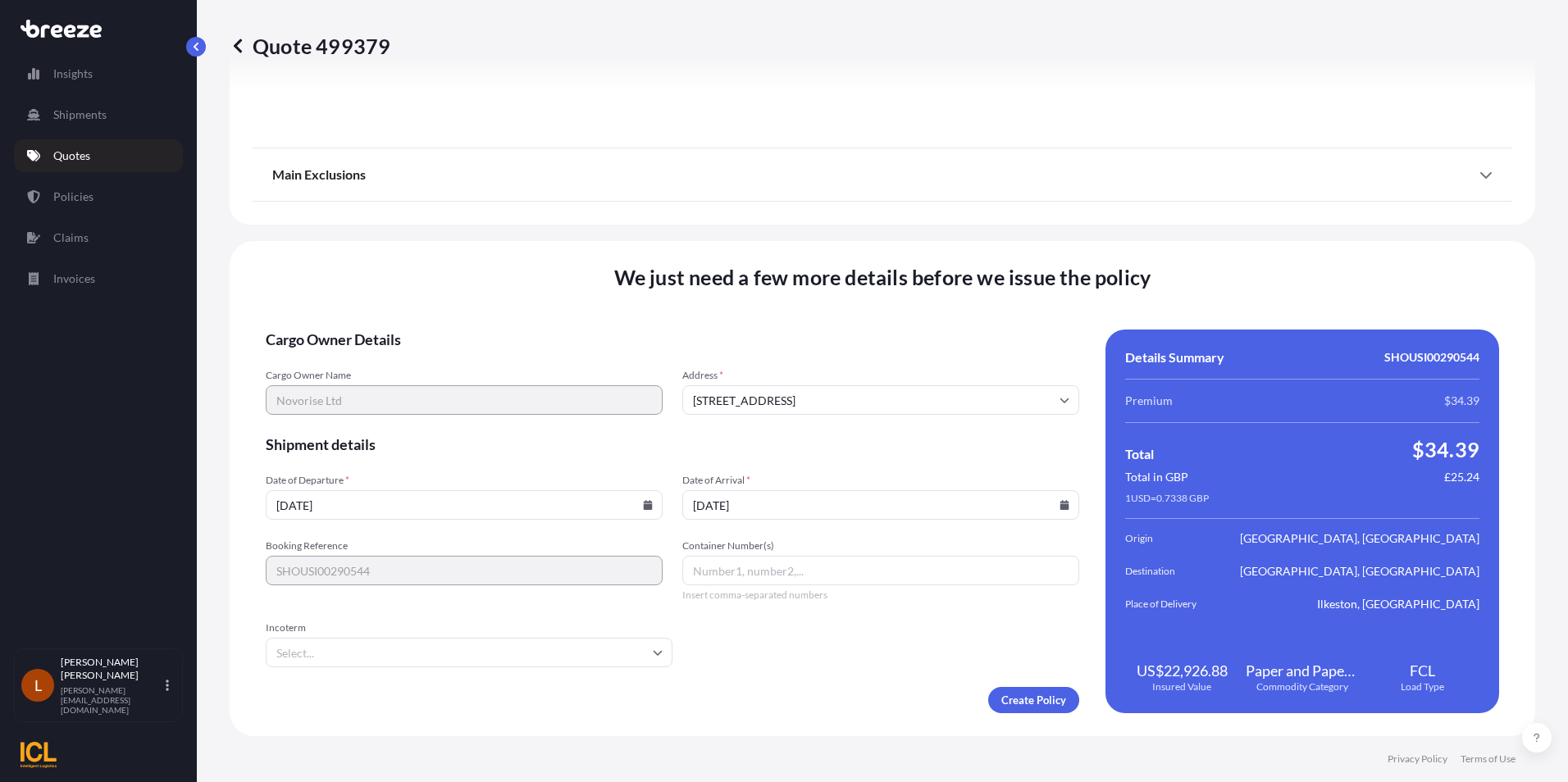
click at [704, 572] on input "Container Number(s)" at bounding box center [881, 570] width 397 height 30
paste input "YMLU8814563"
click at [653, 650] on icon at bounding box center [658, 652] width 10 height 10
type input "YMLU8814563"
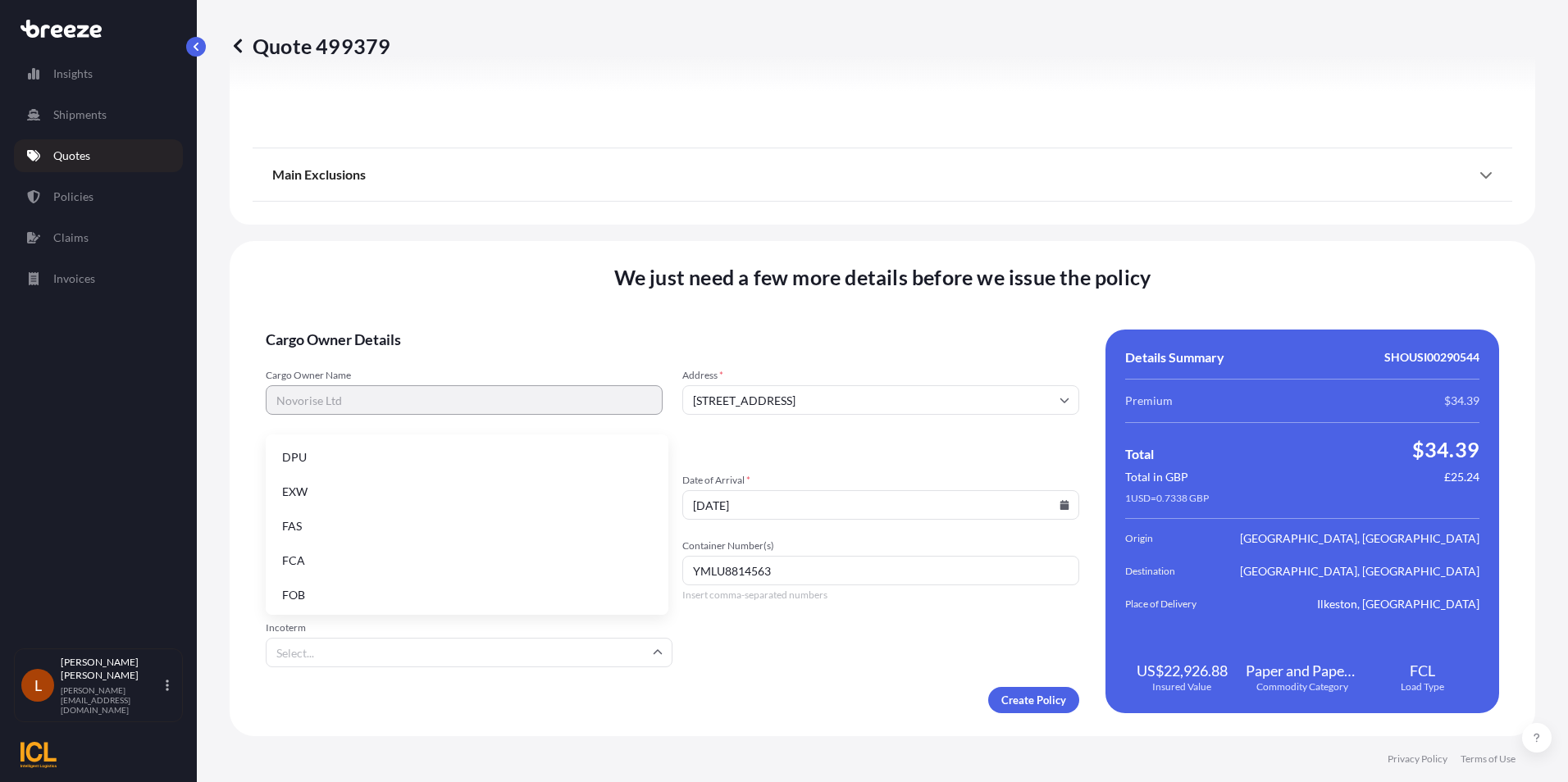
scroll to position [208, 0]
click at [352, 592] on li "FOB" at bounding box center [467, 593] width 390 height 32
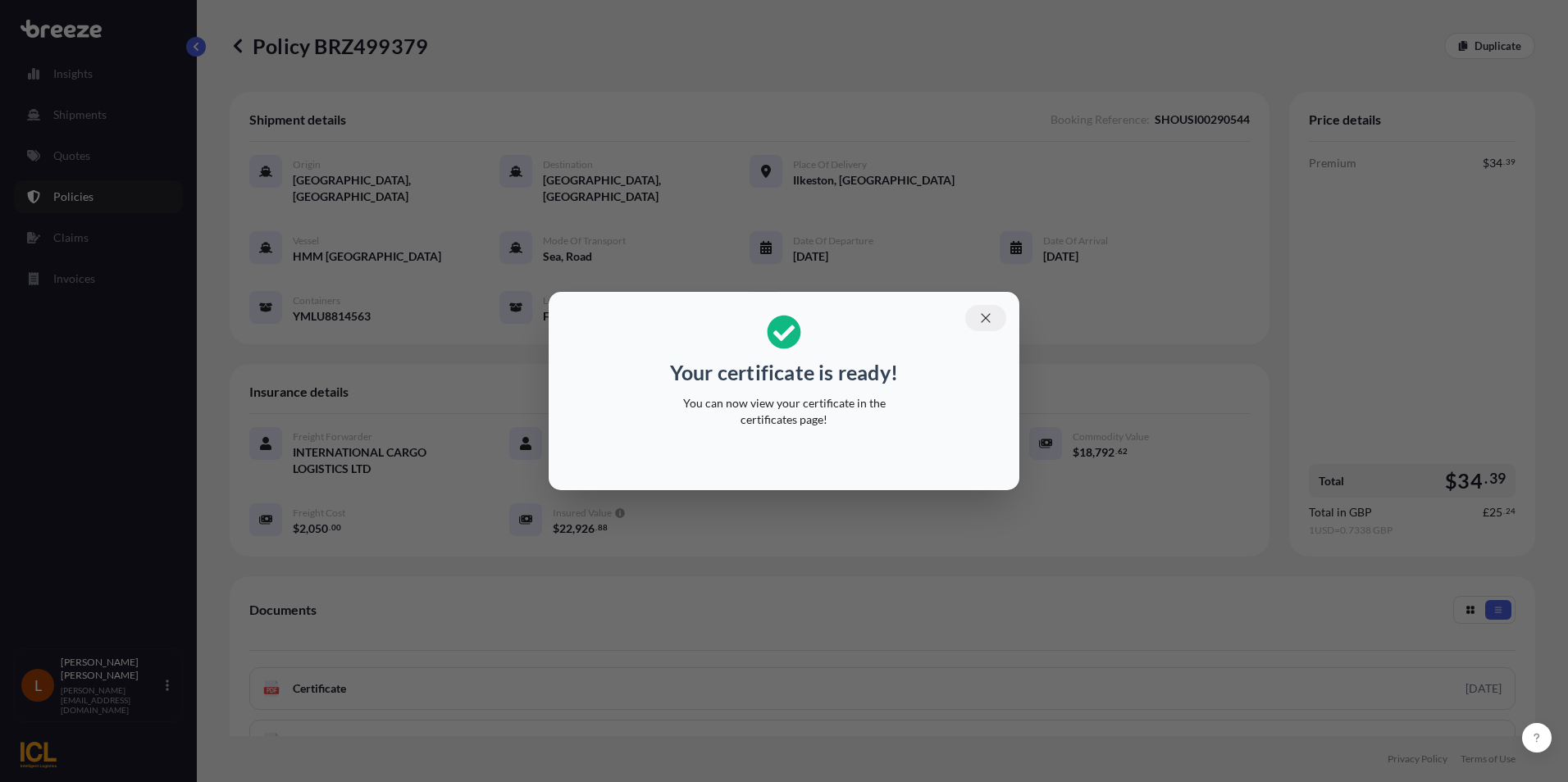
click at [989, 316] on icon "button" at bounding box center [985, 317] width 14 height 14
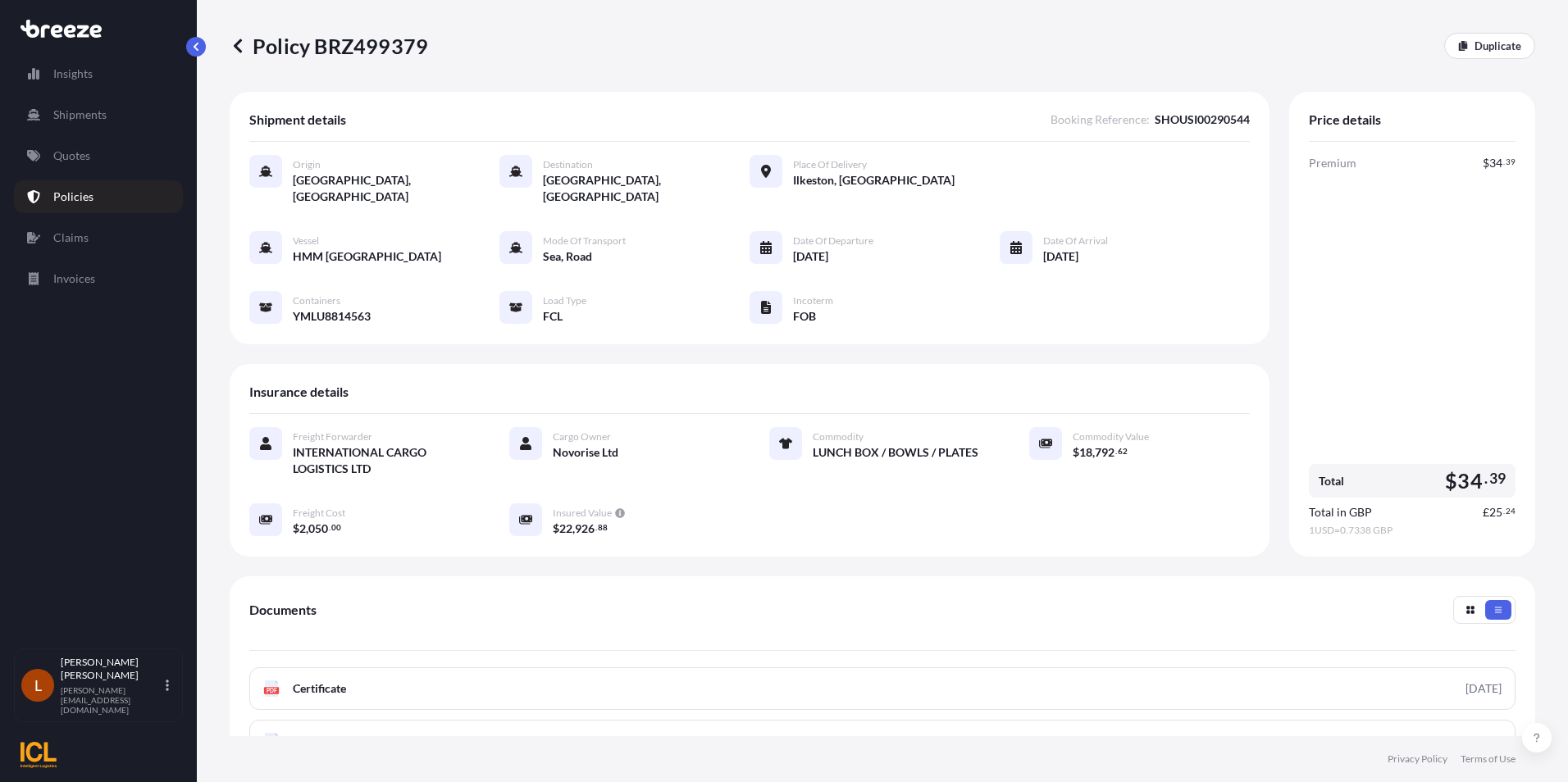
click at [80, 201] on p "Policies" at bounding box center [74, 197] width 40 height 16
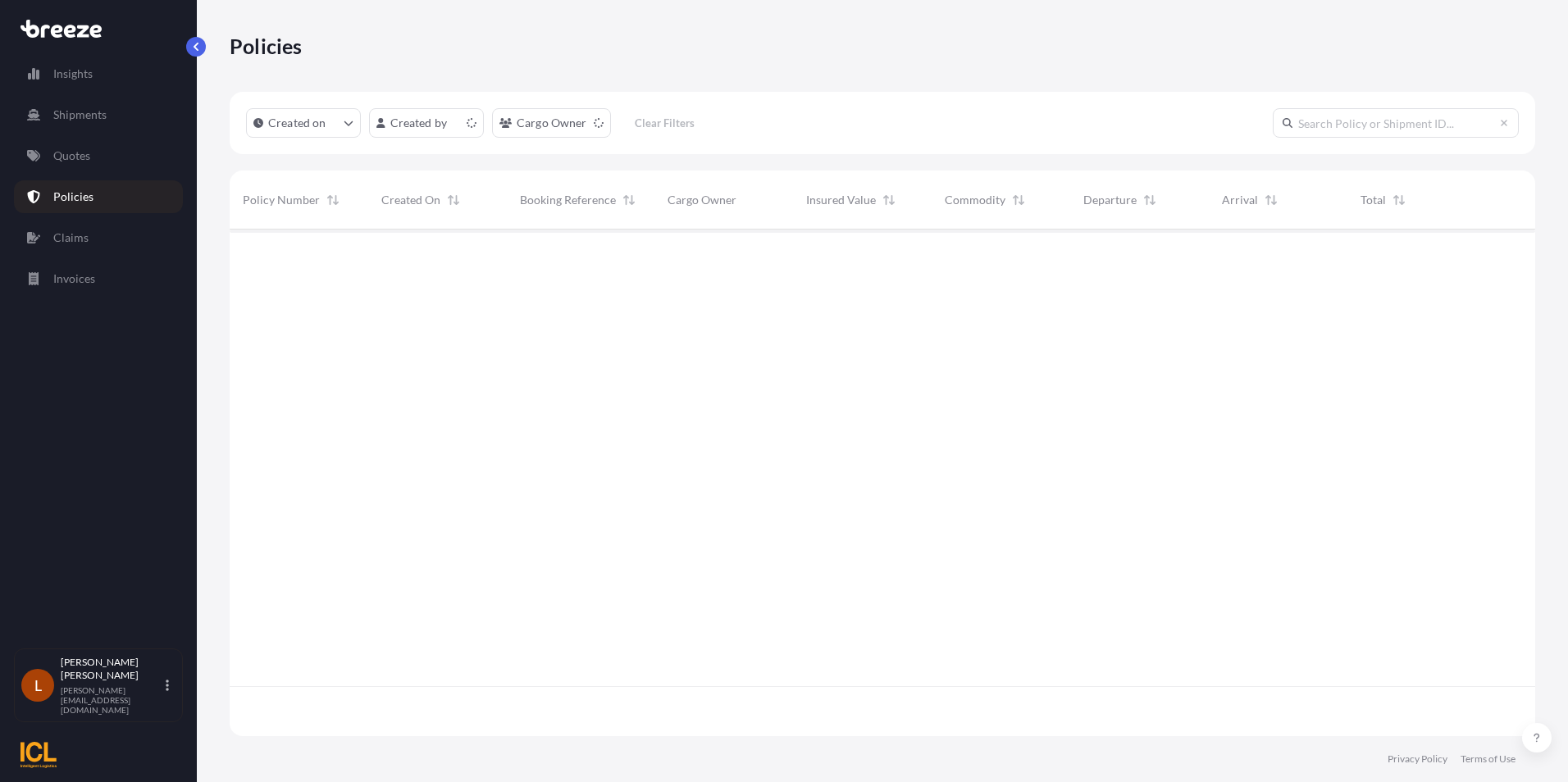
scroll to position [503, 1293]
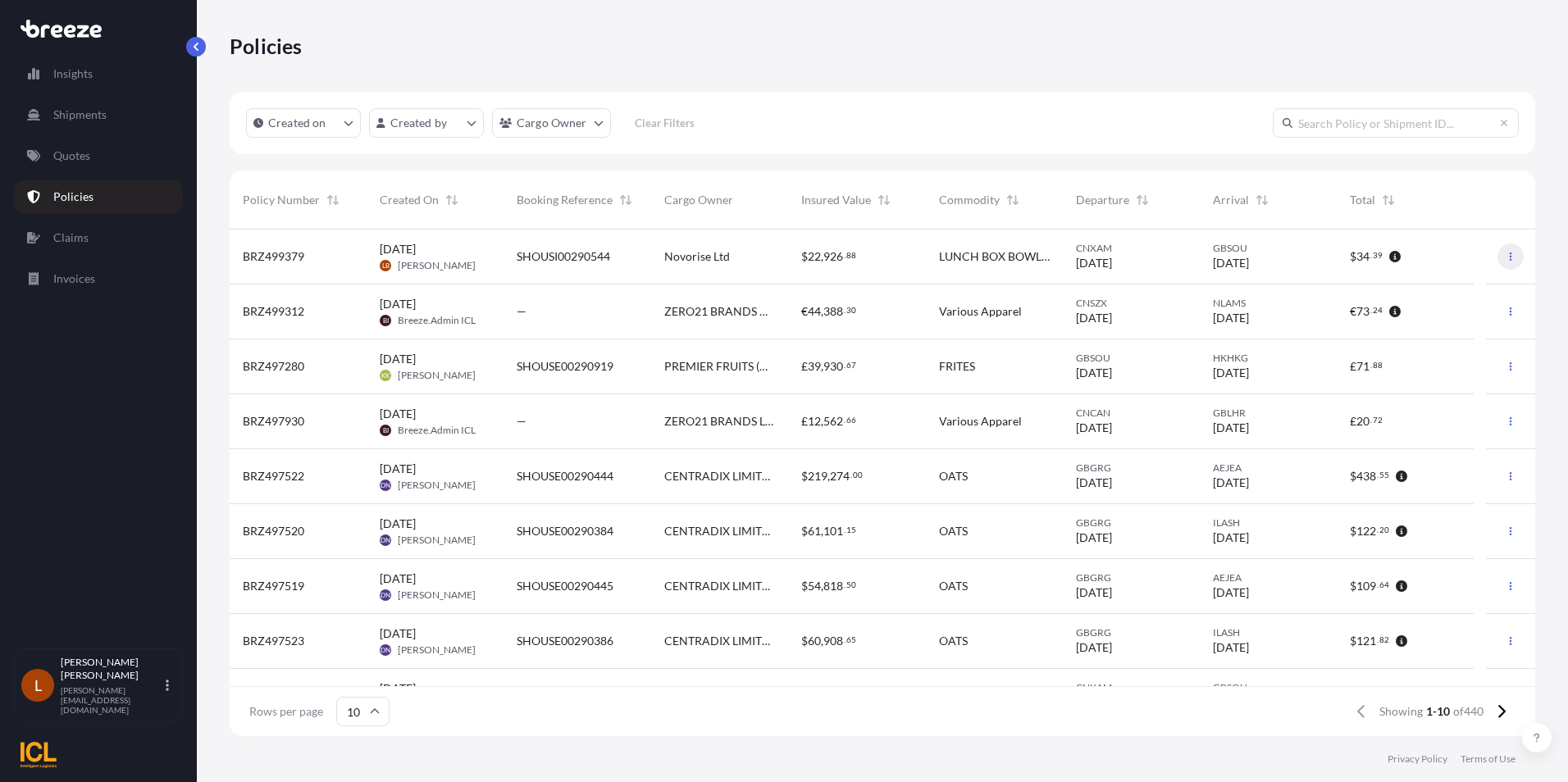
click at [1499, 252] on button "button" at bounding box center [1510, 256] width 26 height 26
click at [1419, 282] on p "Download certificate" at bounding box center [1421, 289] width 108 height 16
click at [468, 120] on html "Insights Shipments Quotes Policies Claims Invoices L [PERSON_NAME] [PERSON_NAME…" at bounding box center [784, 391] width 1568 height 782
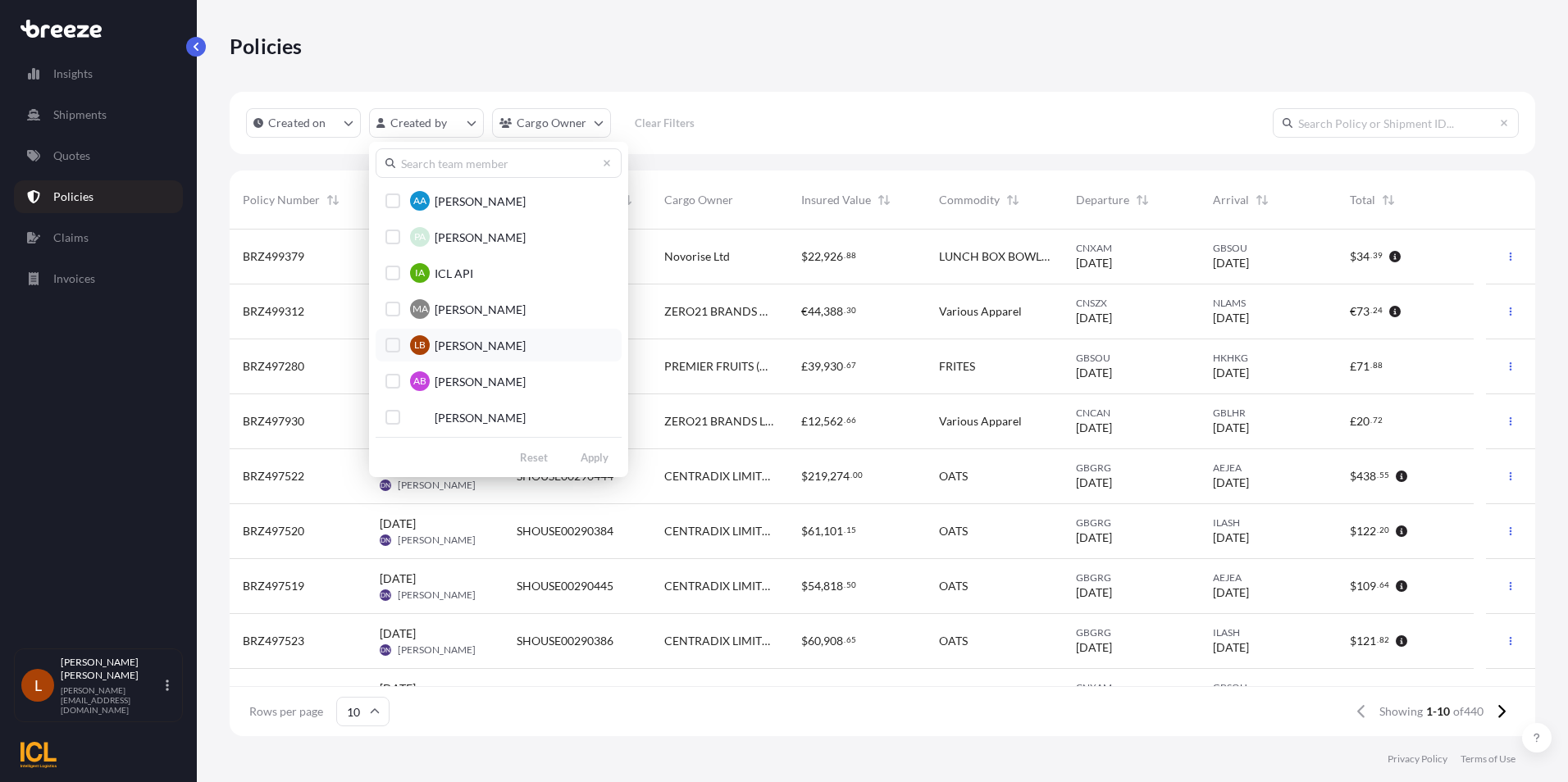
click at [392, 339] on div "Select Option" at bounding box center [392, 345] width 14 height 14
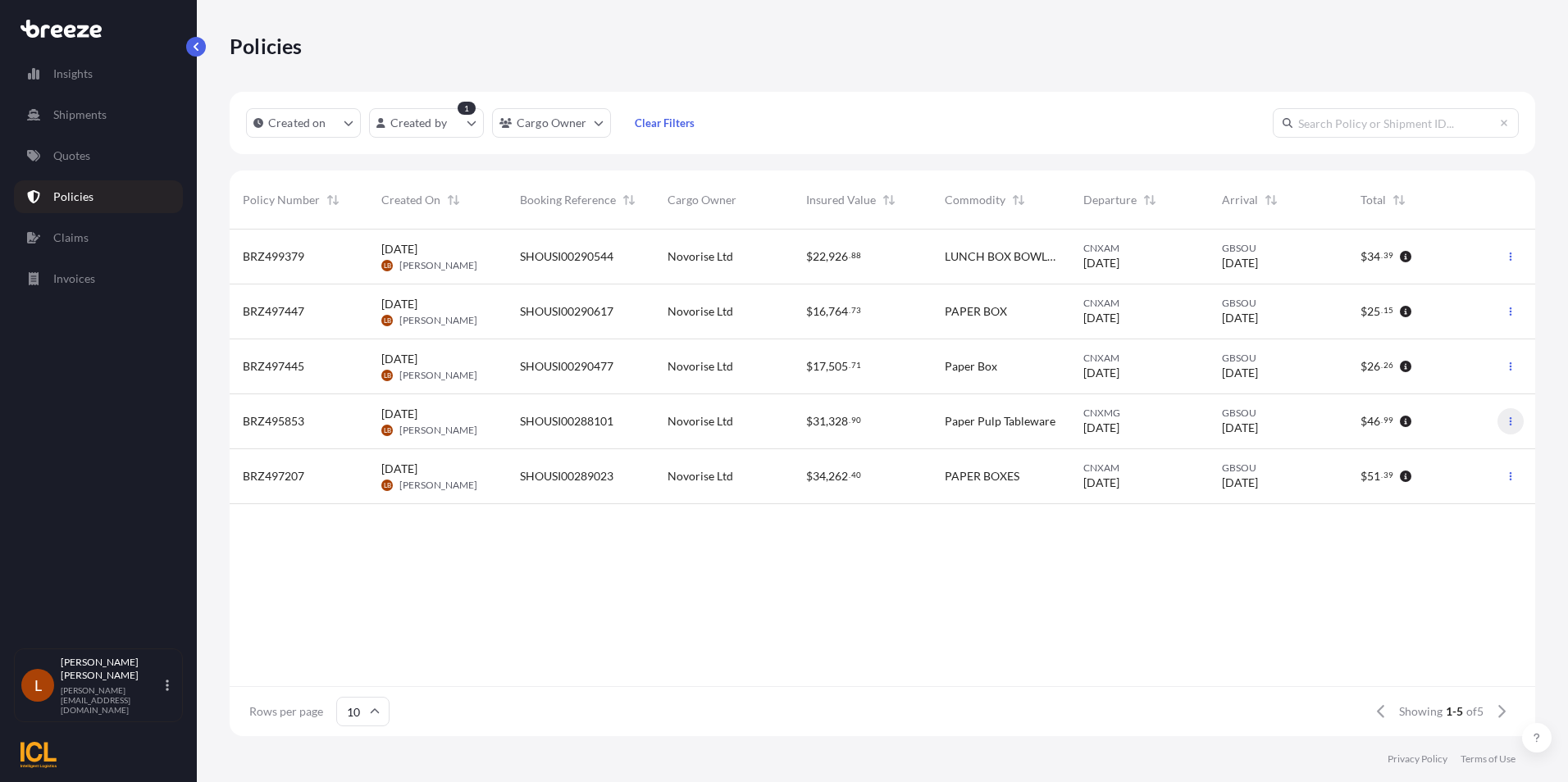
click at [1508, 415] on button "button" at bounding box center [1510, 421] width 26 height 26
click at [1437, 451] on p "Download certificate" at bounding box center [1432, 454] width 108 height 16
